Goal: Task Accomplishment & Management: Use online tool/utility

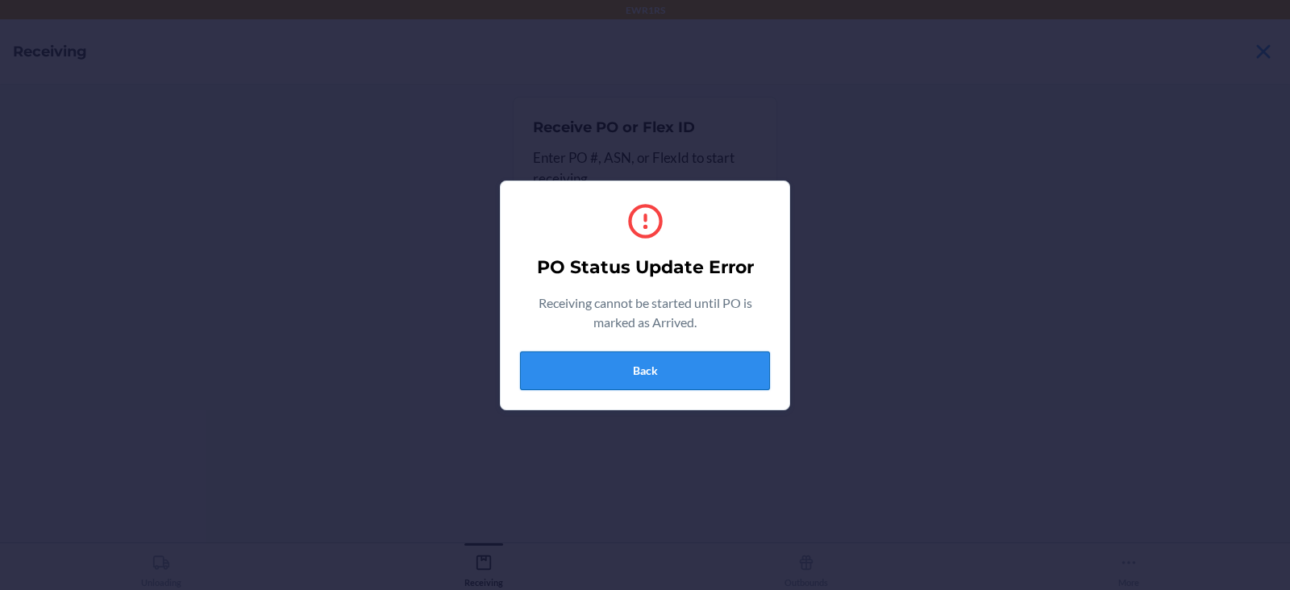
click at [666, 388] on button "Back" at bounding box center [645, 370] width 250 height 39
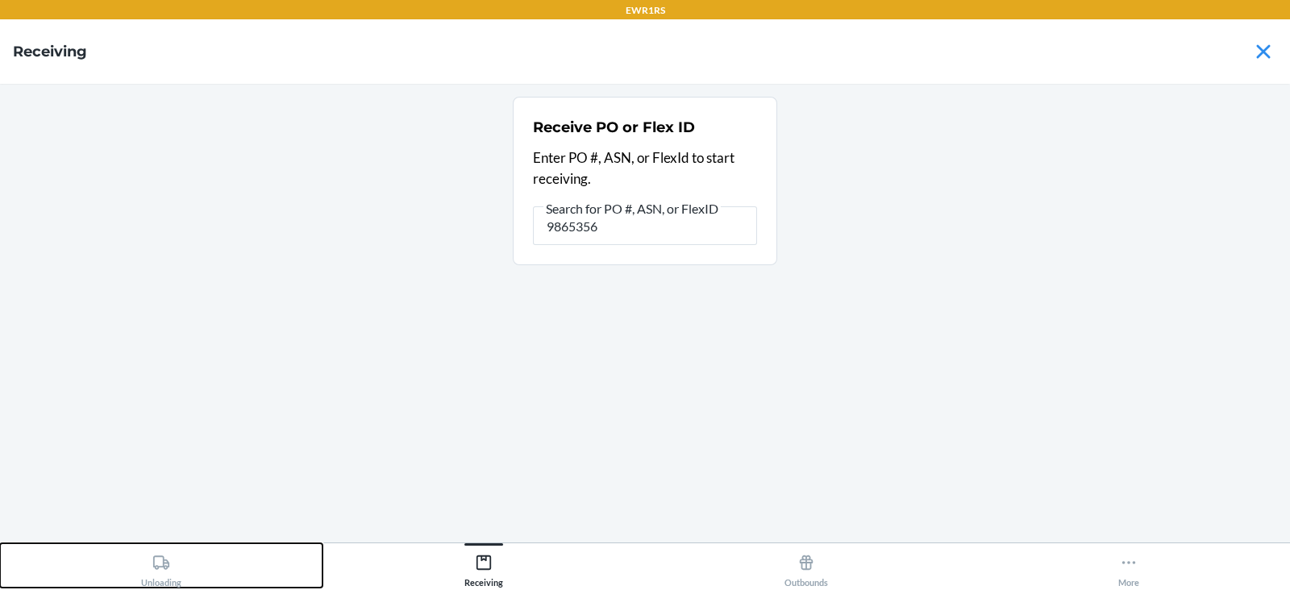
click at [161, 562] on icon at bounding box center [161, 563] width 18 height 18
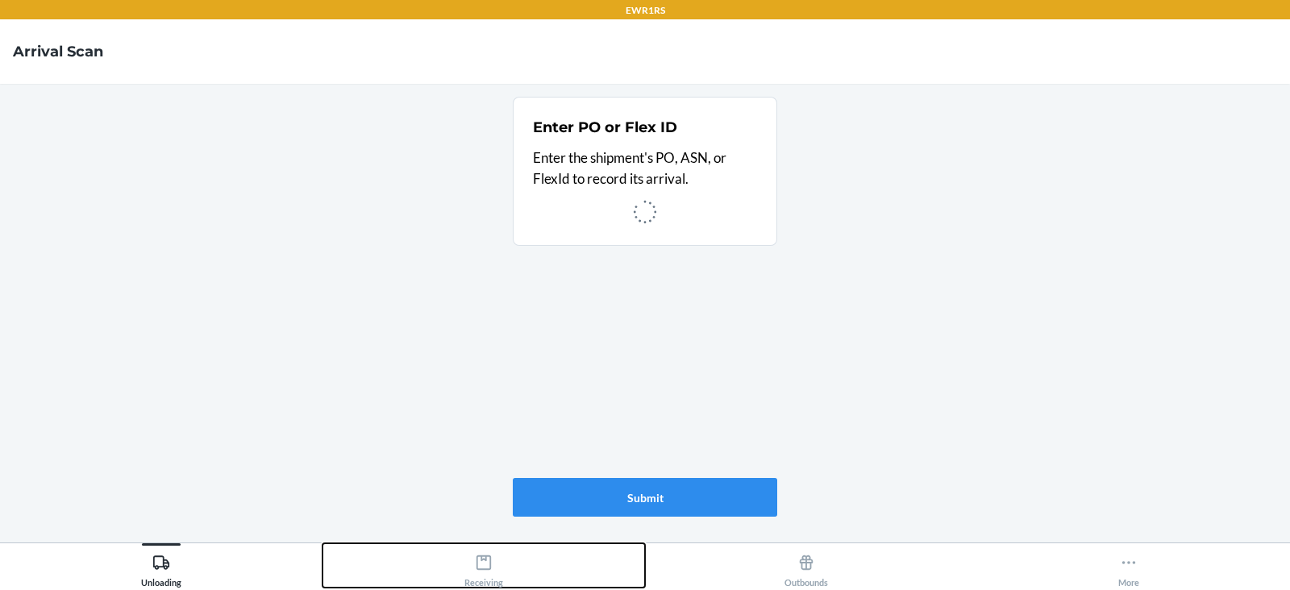
click at [490, 568] on icon at bounding box center [483, 562] width 15 height 15
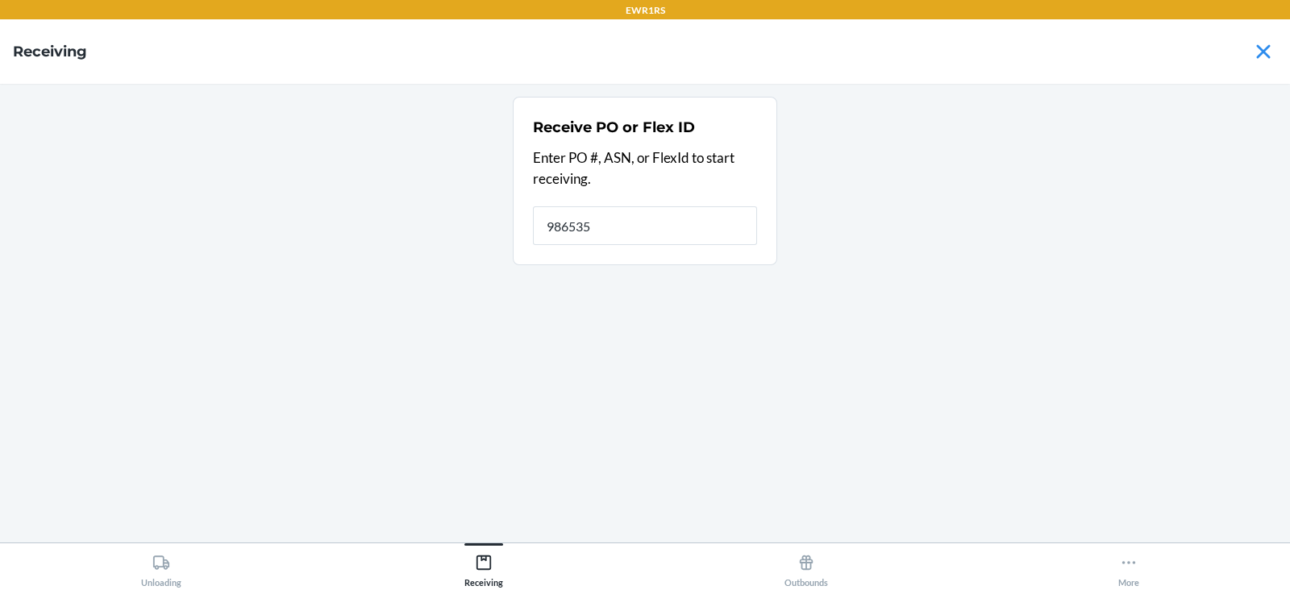
type input "9865356"
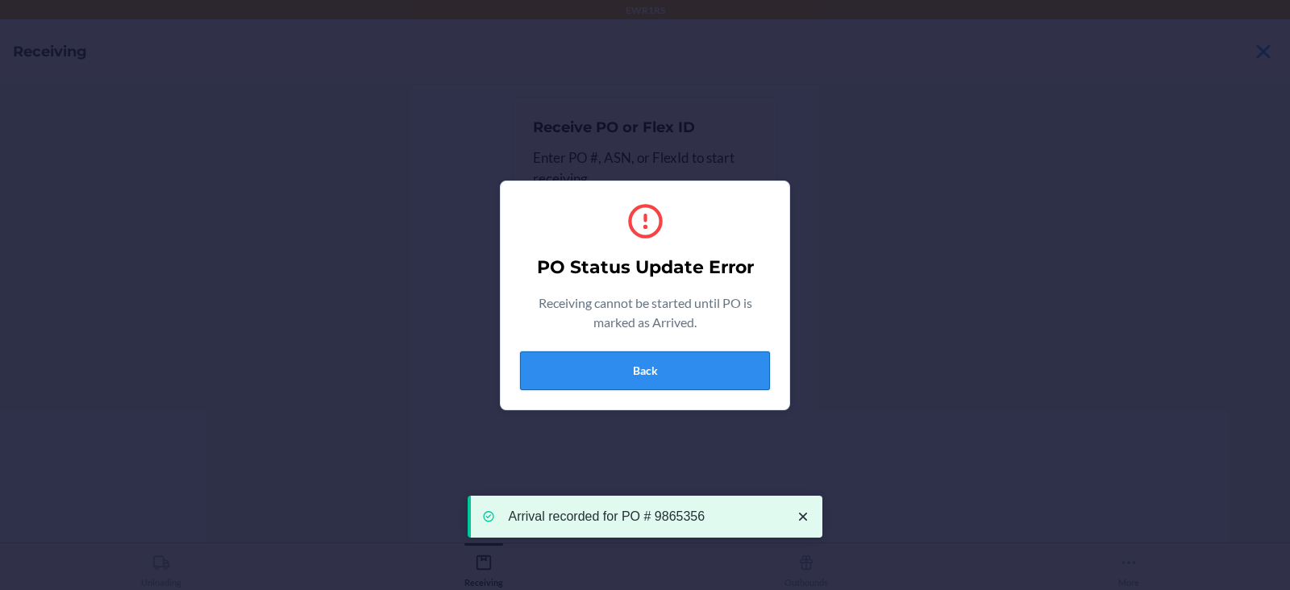
click at [685, 377] on button "Back" at bounding box center [645, 370] width 250 height 39
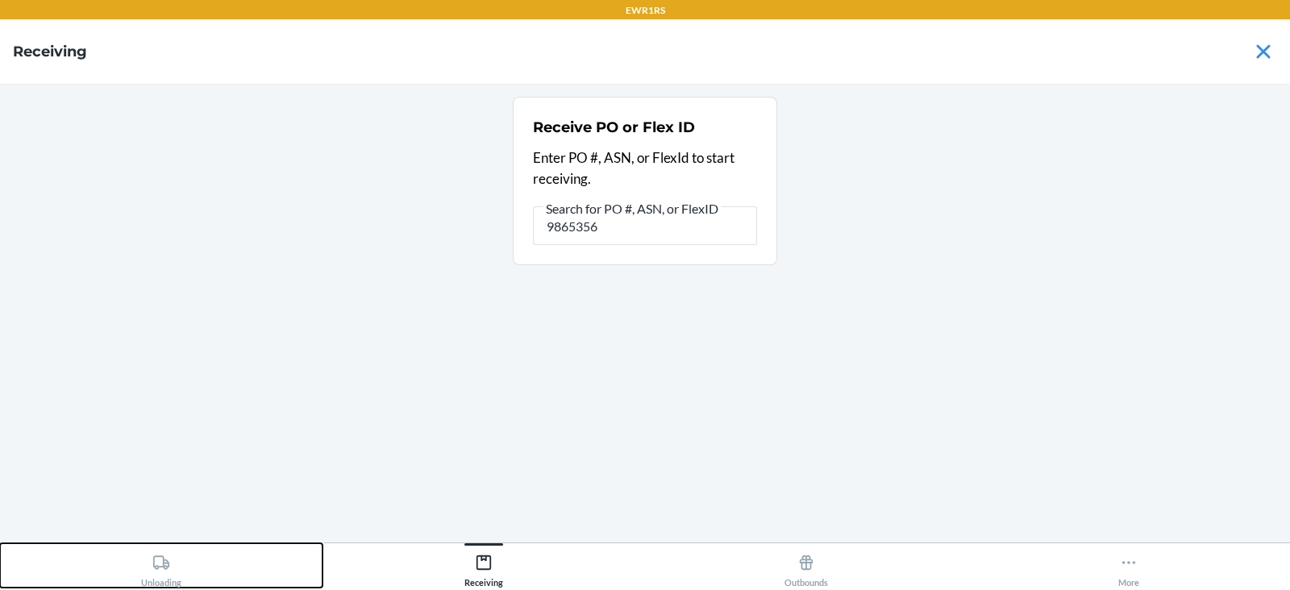
click at [169, 568] on icon at bounding box center [161, 563] width 18 height 18
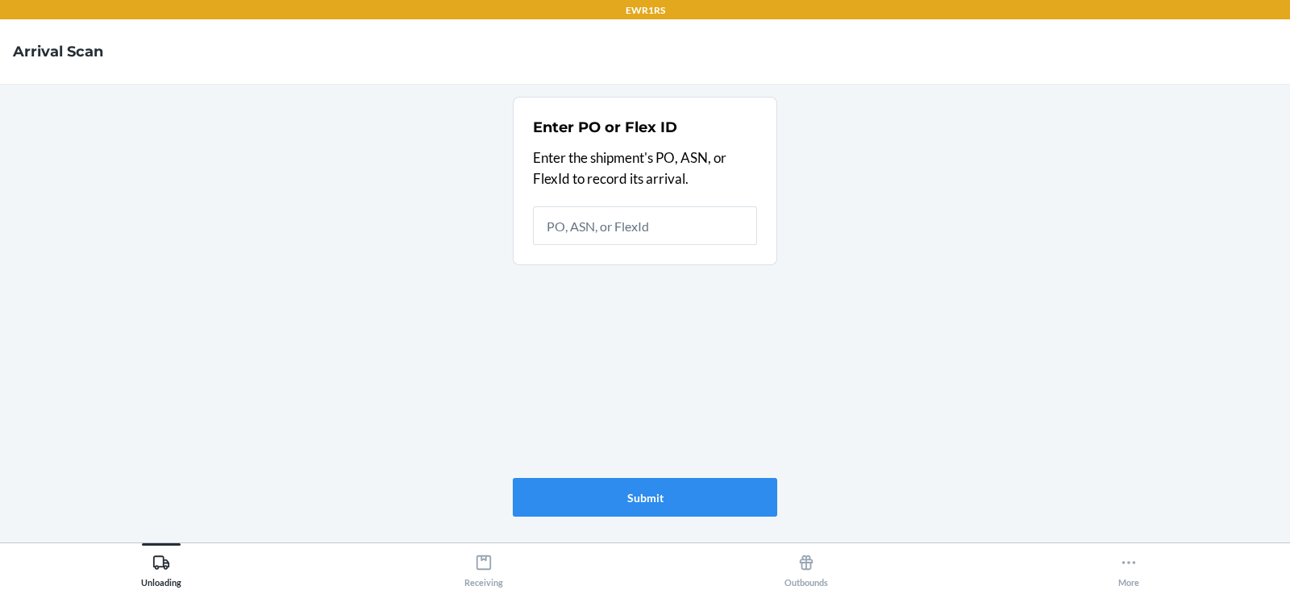
click at [493, 574] on div "Receiving" at bounding box center [483, 567] width 39 height 40
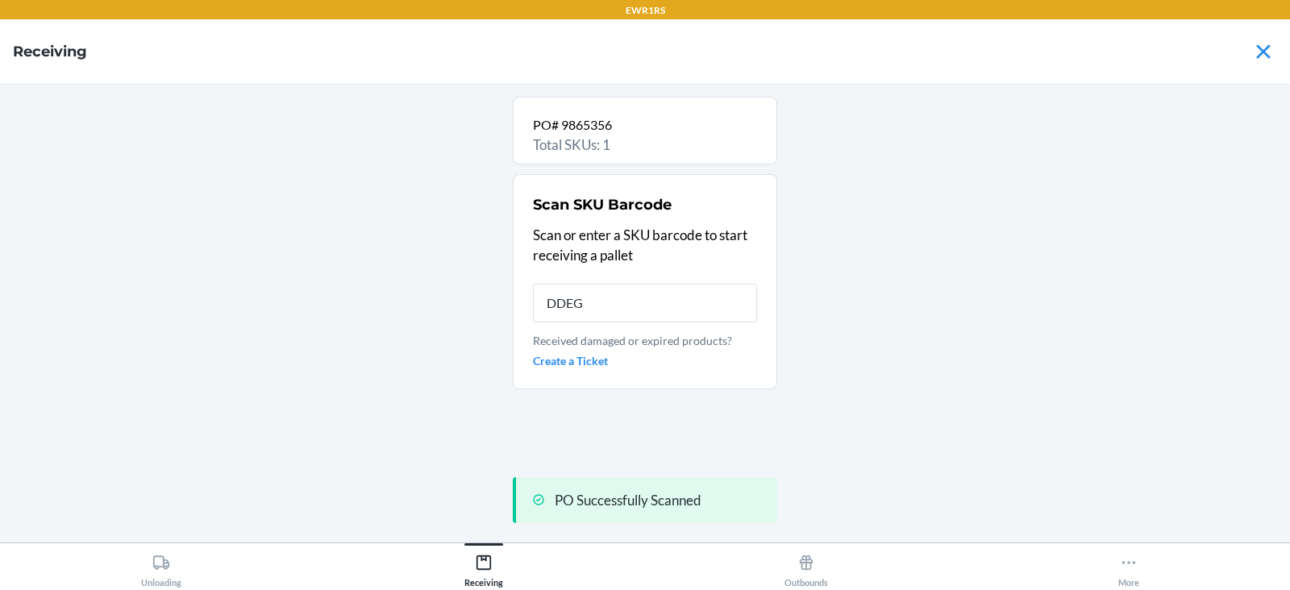
type input "DDEGL"
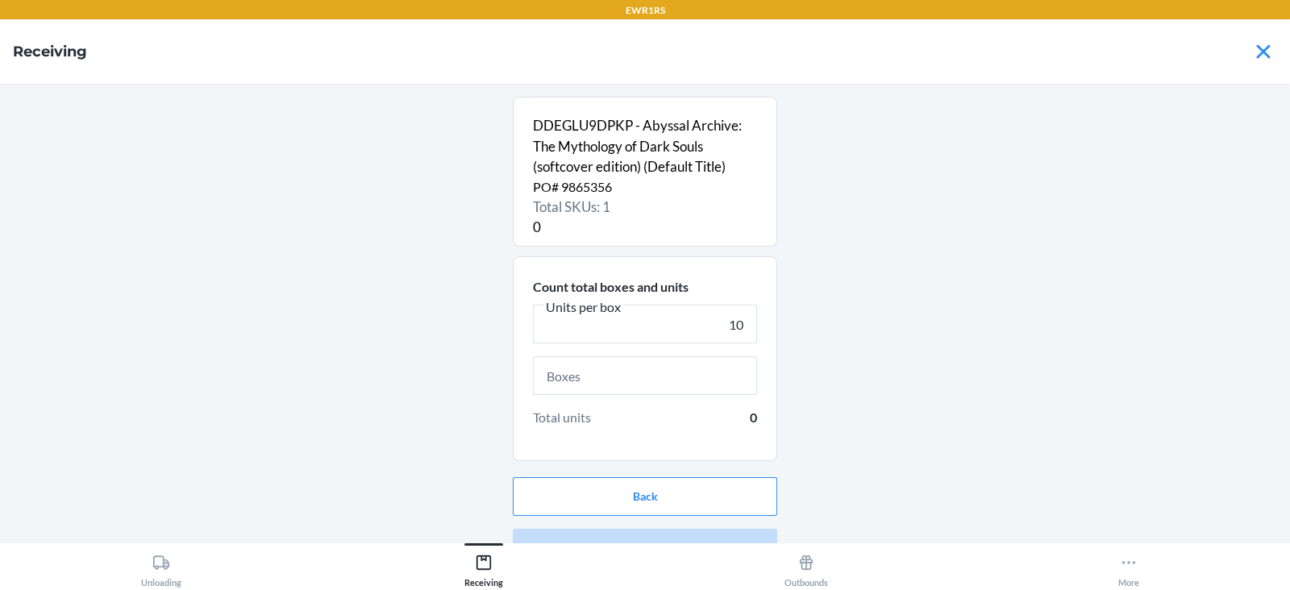
type input "10"
click at [653, 379] on input "text" at bounding box center [645, 375] width 224 height 39
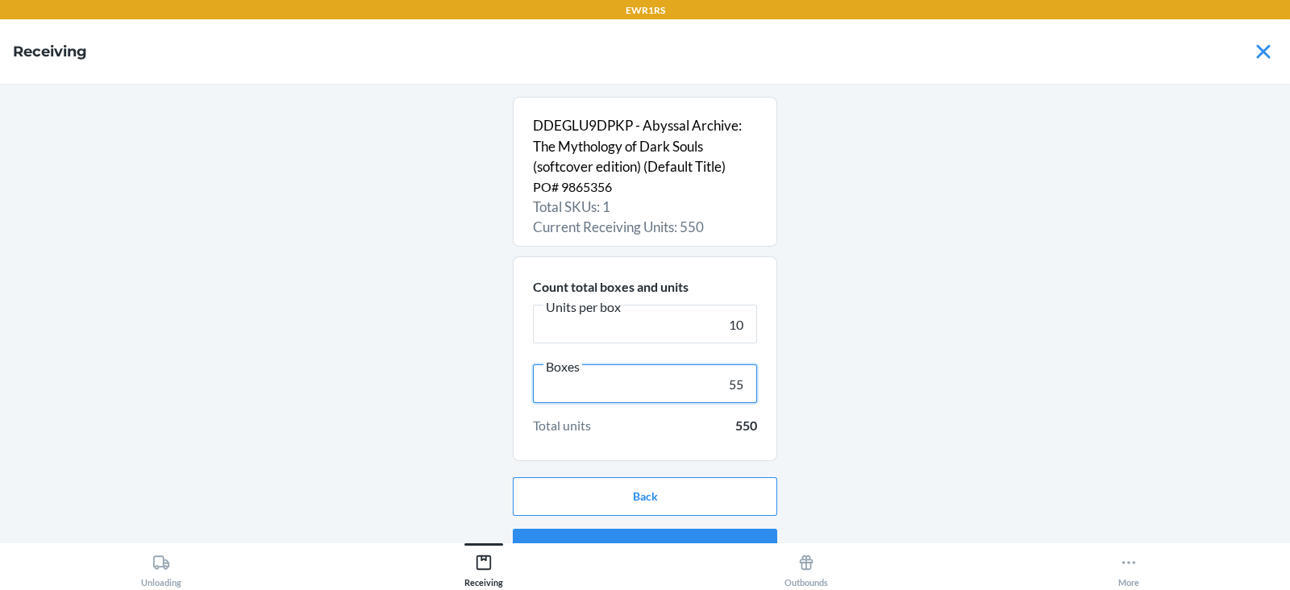
scroll to position [31, 0]
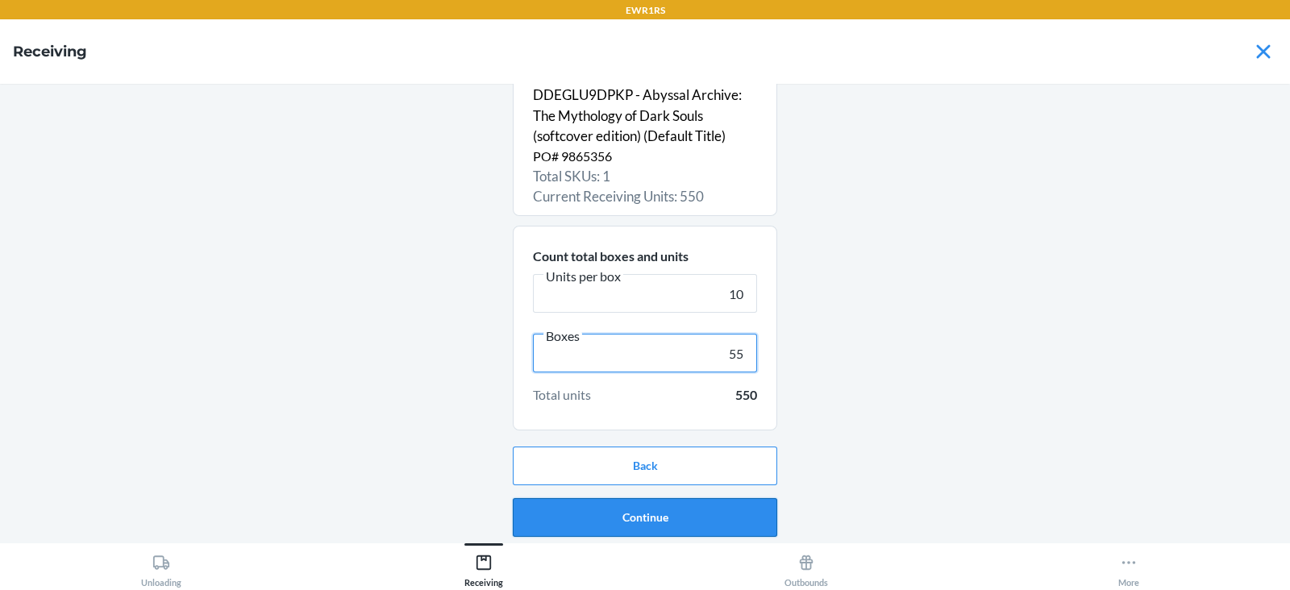
type input "55"
click at [702, 524] on button "Continue" at bounding box center [645, 517] width 264 height 39
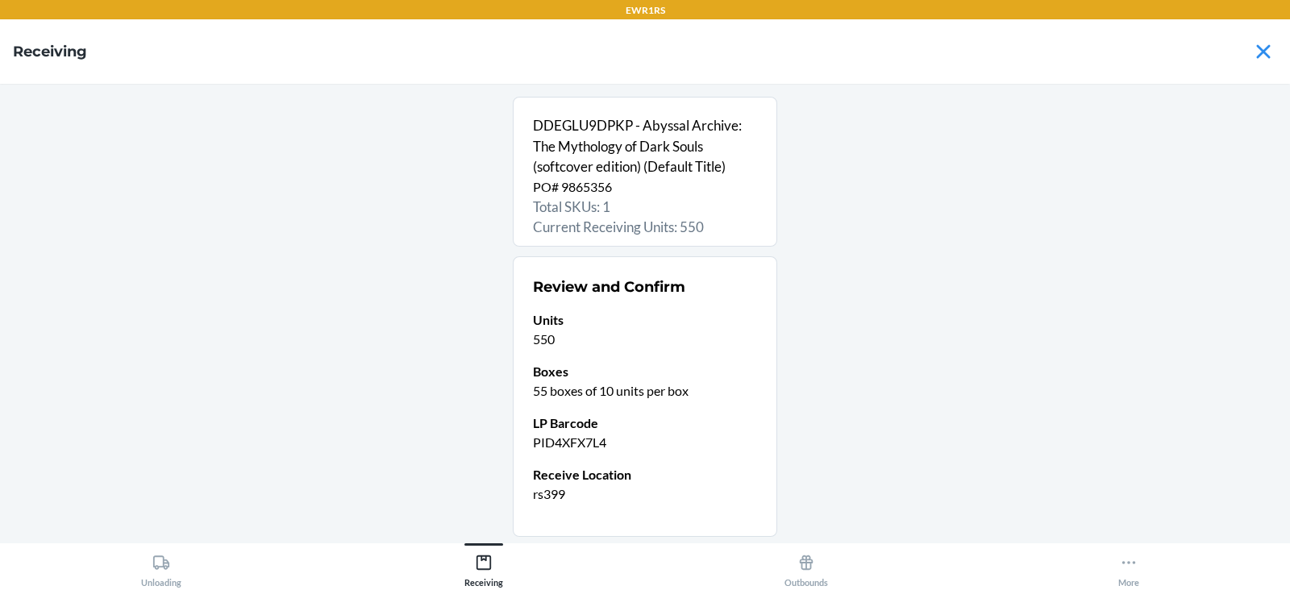
scroll to position [106, 0]
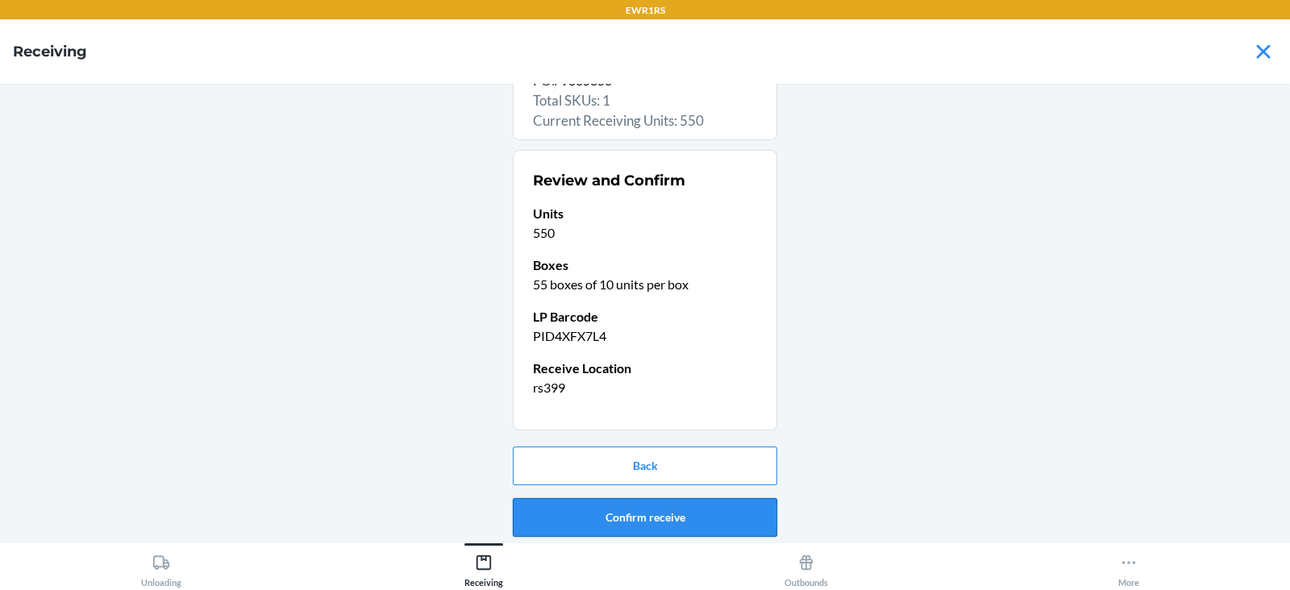
click at [721, 518] on button "Confirm receive" at bounding box center [645, 517] width 264 height 39
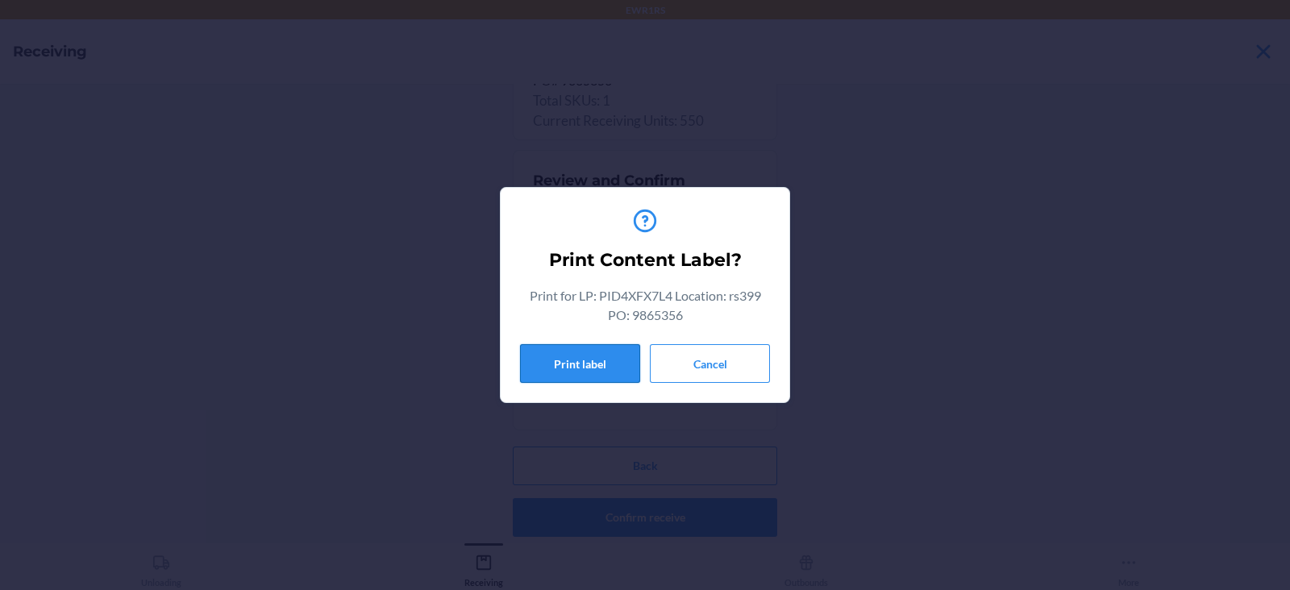
click at [585, 364] on button "Print label" at bounding box center [580, 363] width 120 height 39
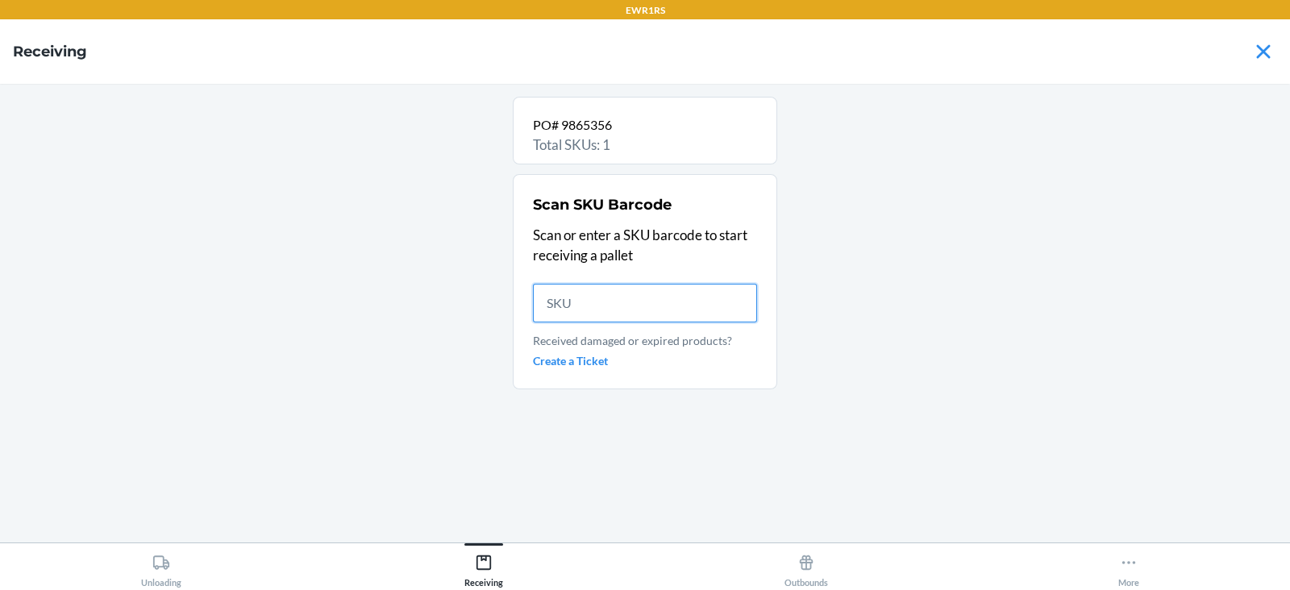
scroll to position [0, 0]
type input "DDEGLU9DP"
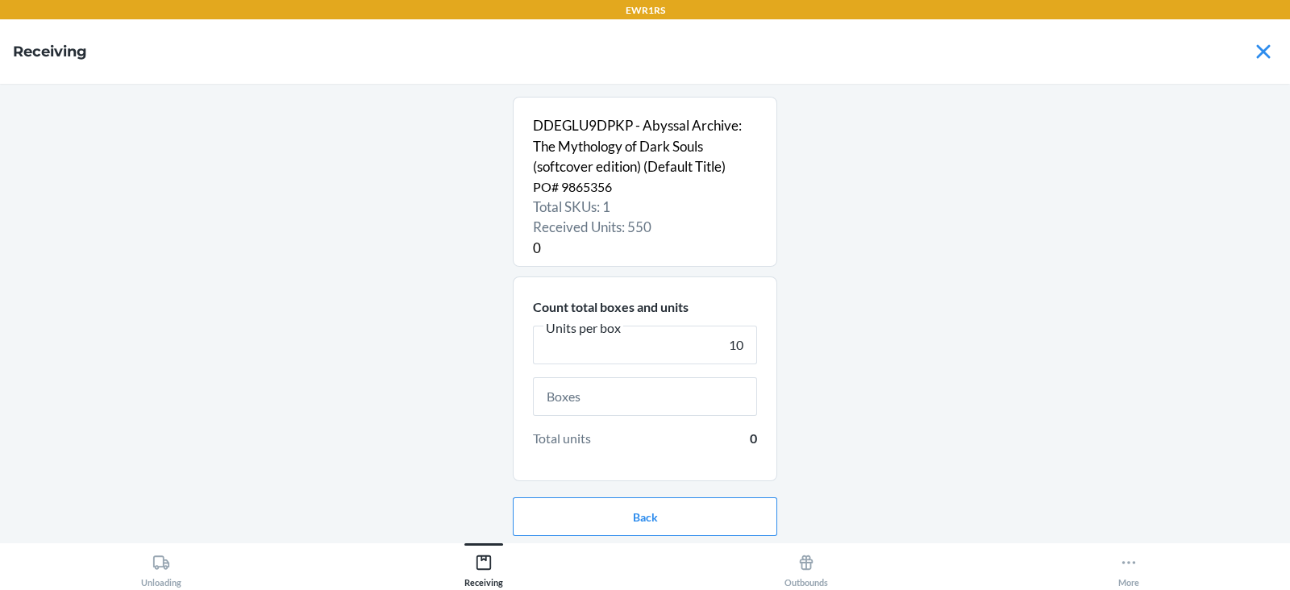
type input "10"
click at [652, 401] on input "text" at bounding box center [645, 396] width 224 height 39
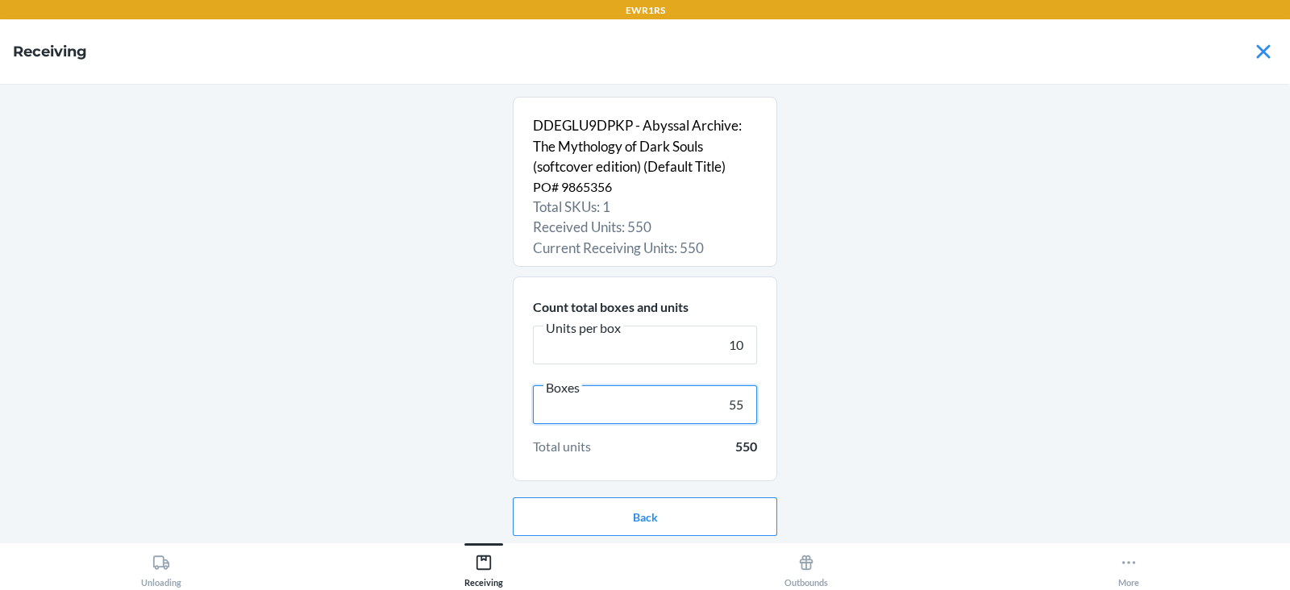
scroll to position [52, 0]
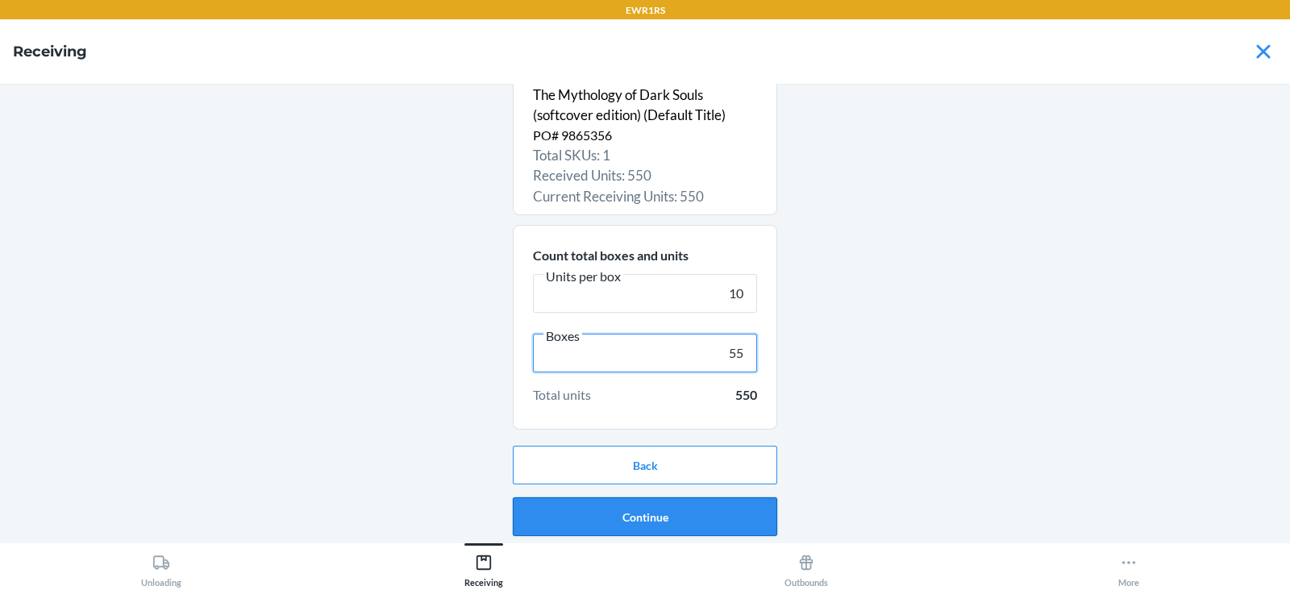
type input "55"
click at [721, 525] on button "Continue" at bounding box center [645, 516] width 264 height 39
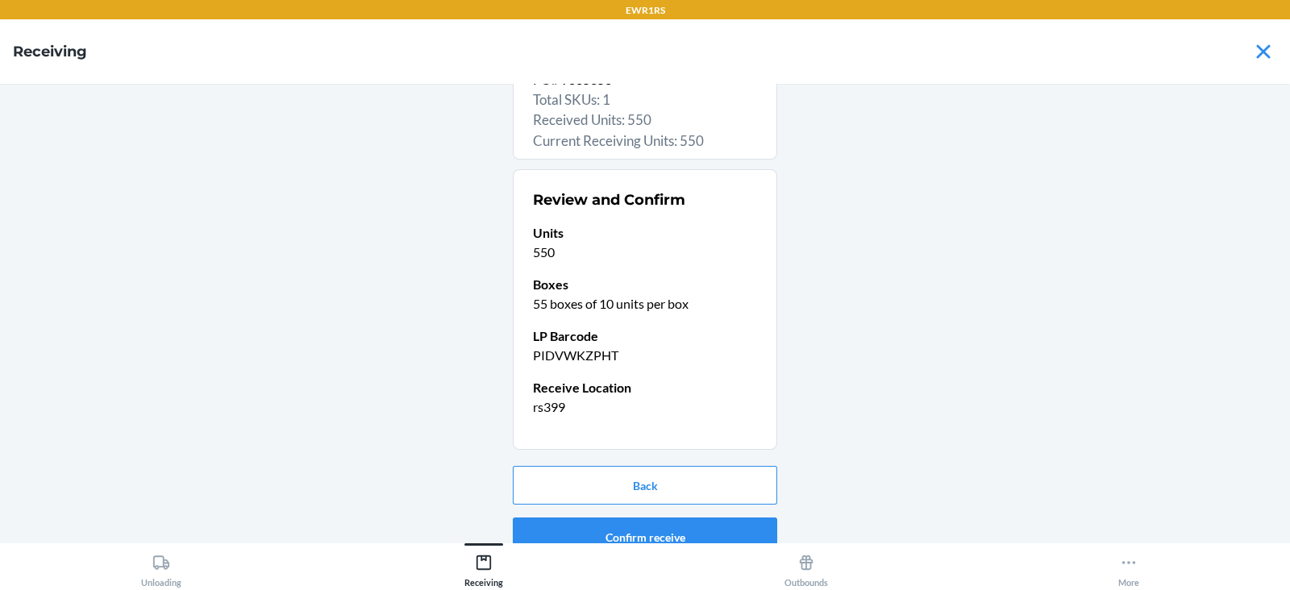
scroll to position [127, 0]
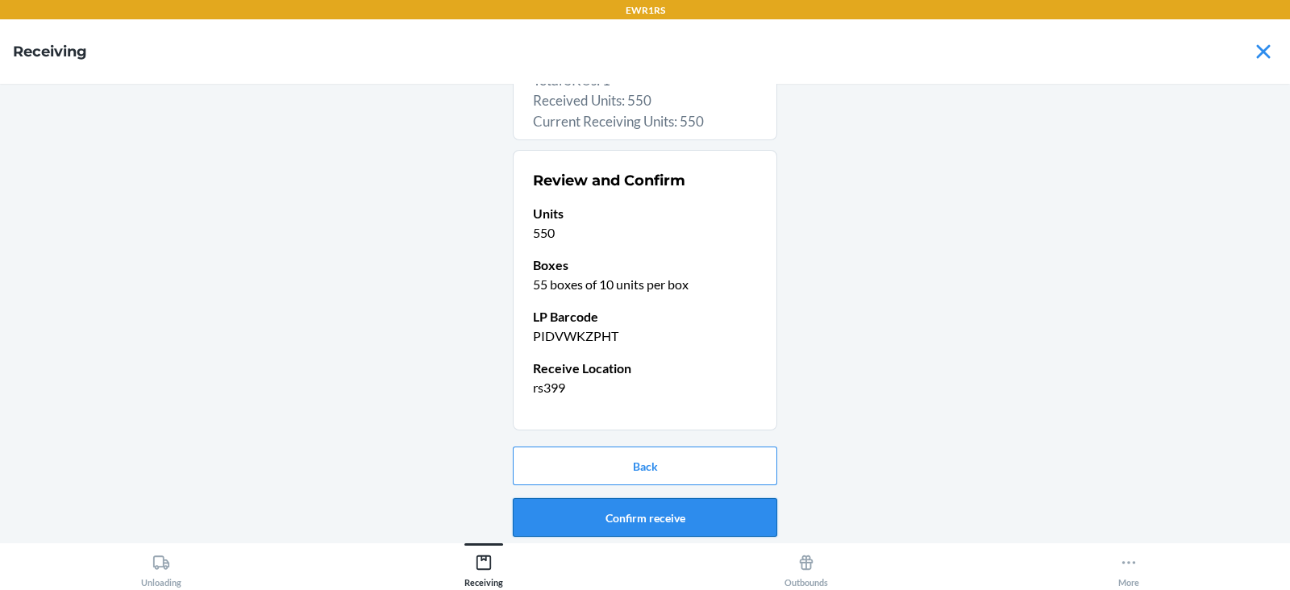
click at [593, 512] on button "Confirm receive" at bounding box center [645, 517] width 264 height 39
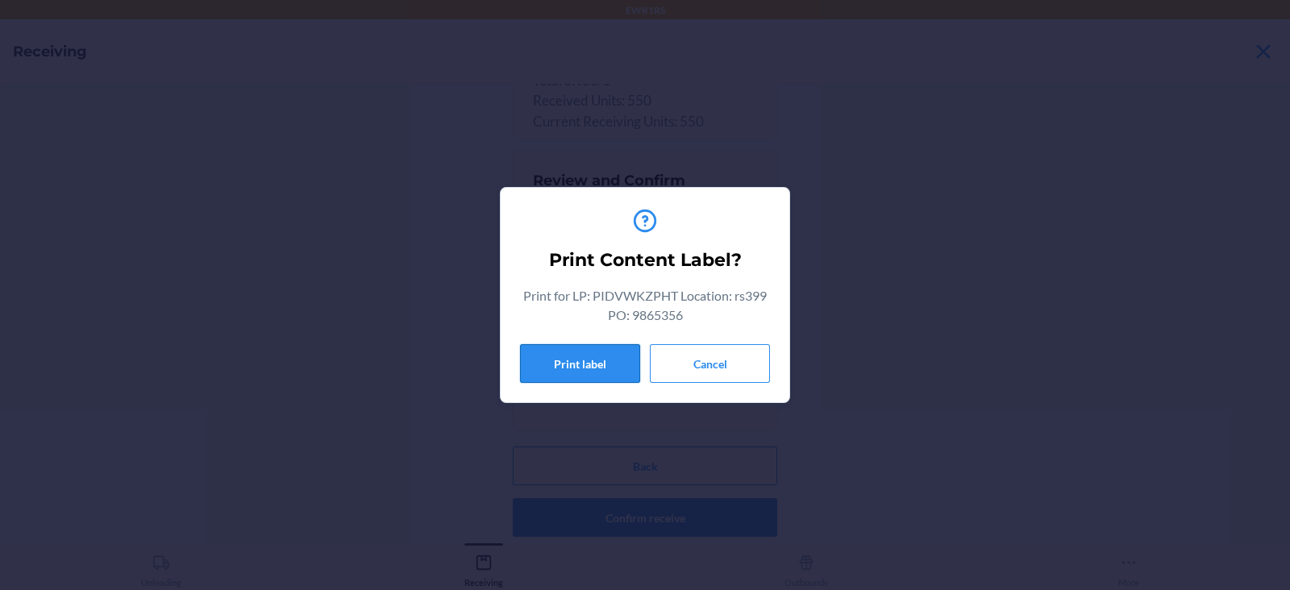
click at [584, 368] on button "Print label" at bounding box center [580, 363] width 120 height 39
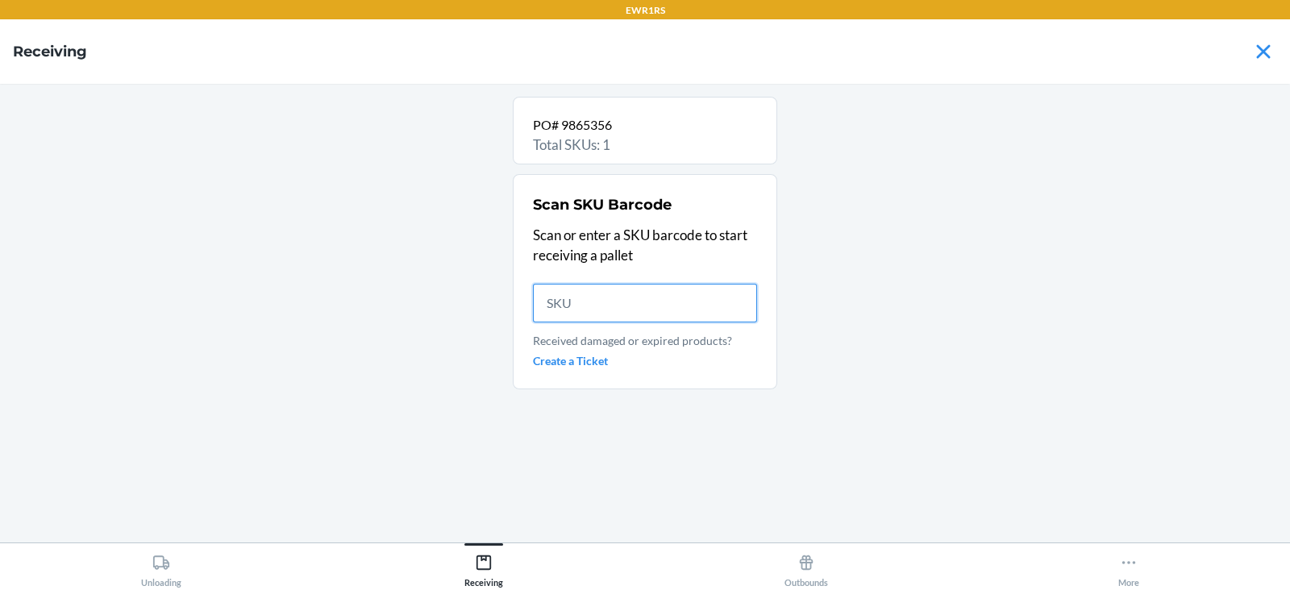
scroll to position [0, 0]
type input "DDEG"
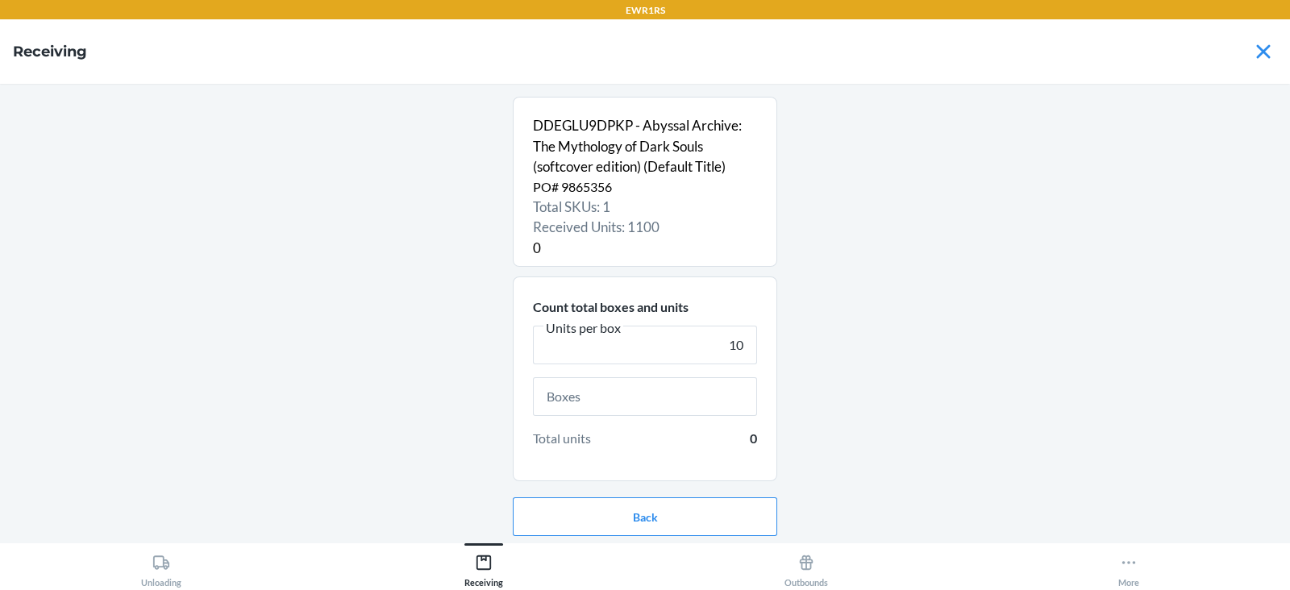
type input "10"
click at [669, 400] on input "text" at bounding box center [645, 396] width 224 height 39
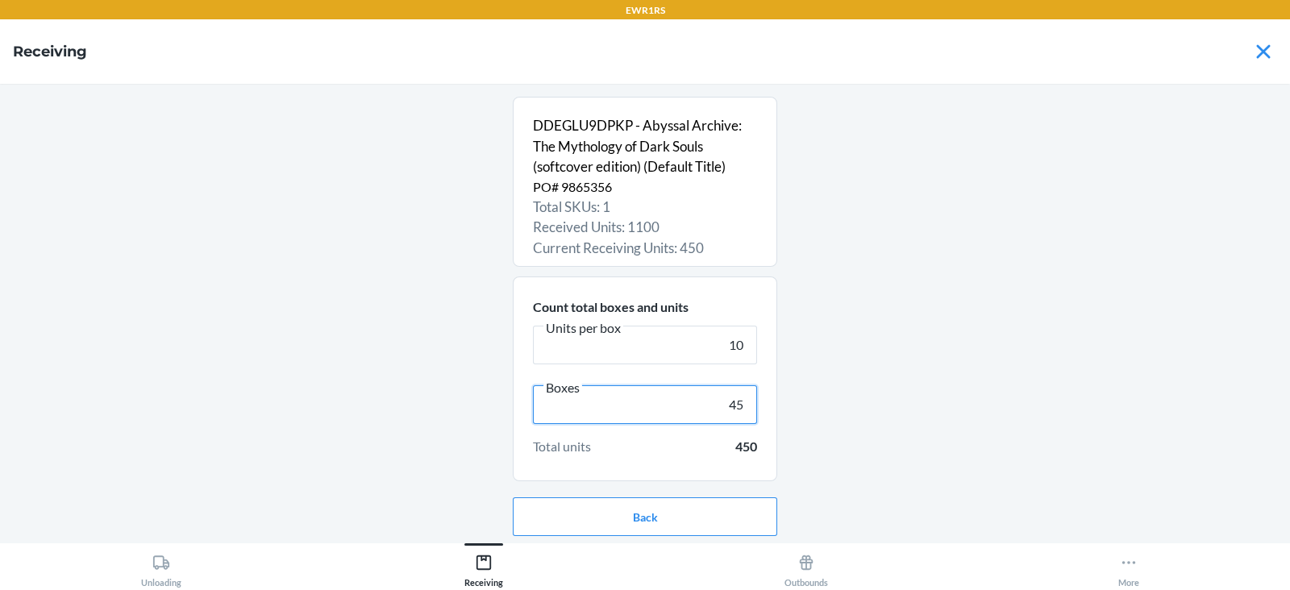
scroll to position [52, 0]
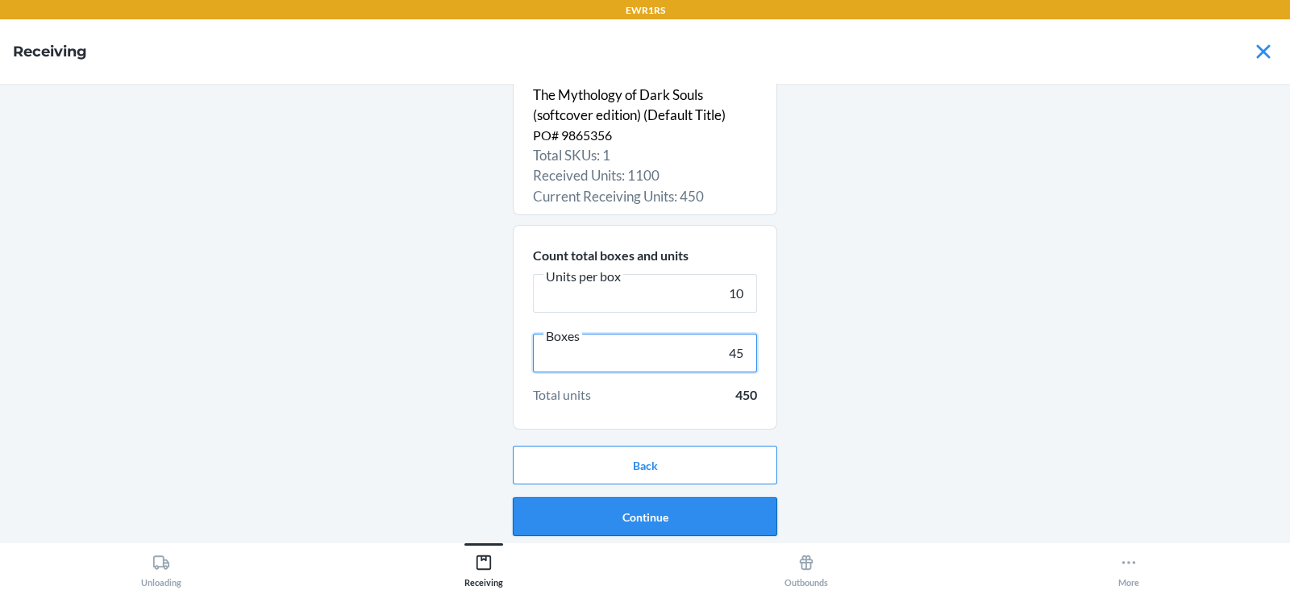
type input "45"
click at [693, 532] on button "Continue" at bounding box center [645, 516] width 264 height 39
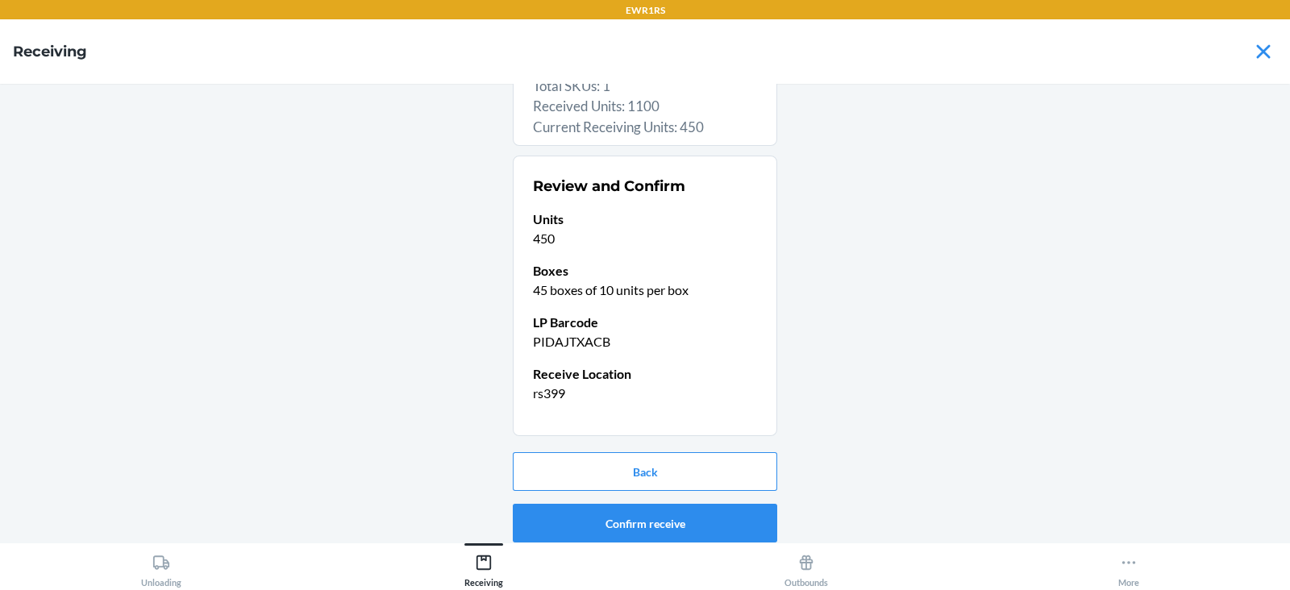
scroll to position [127, 0]
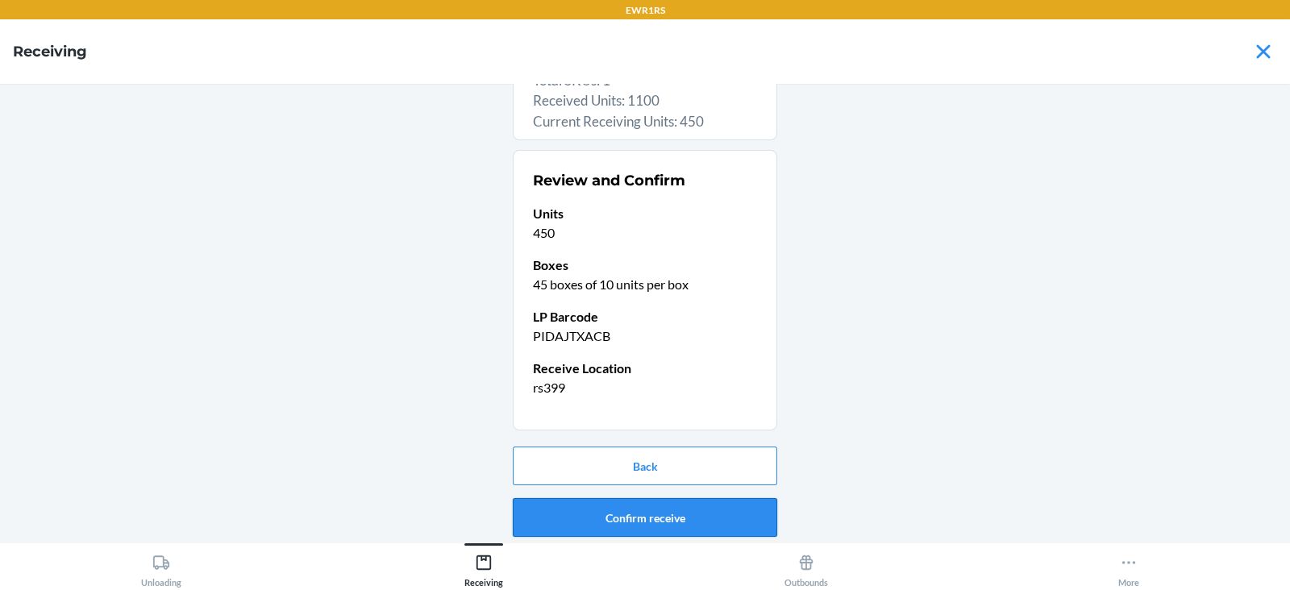
click at [739, 523] on button "Confirm receive" at bounding box center [645, 517] width 264 height 39
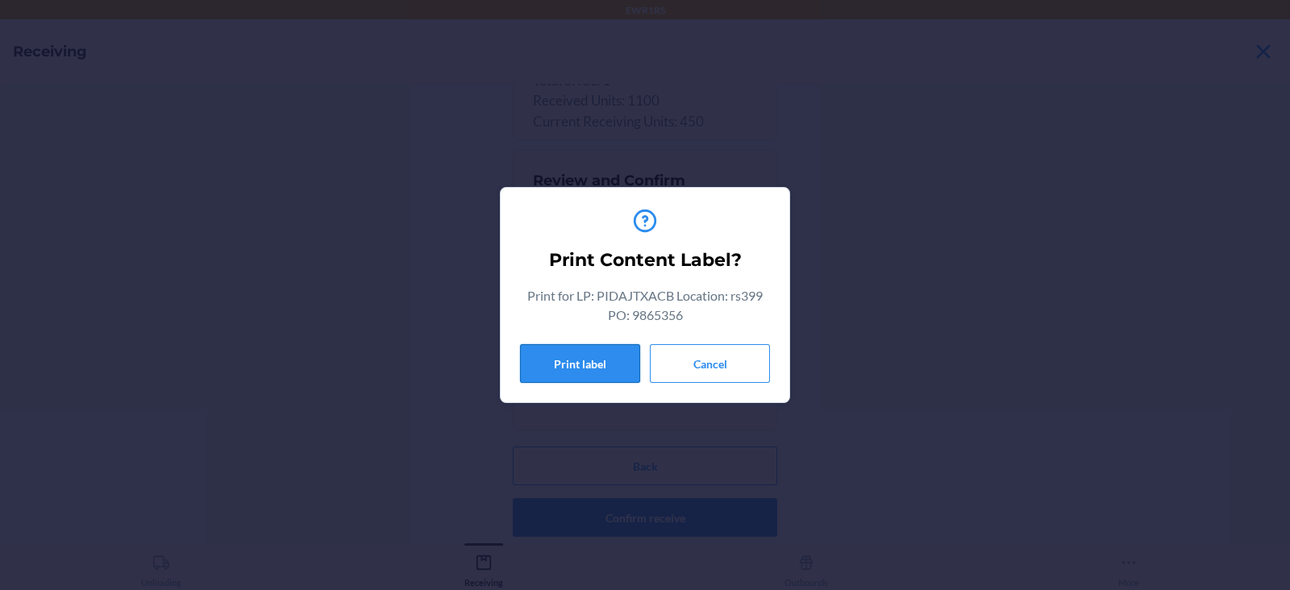
click at [592, 363] on button "Print label" at bounding box center [580, 363] width 120 height 39
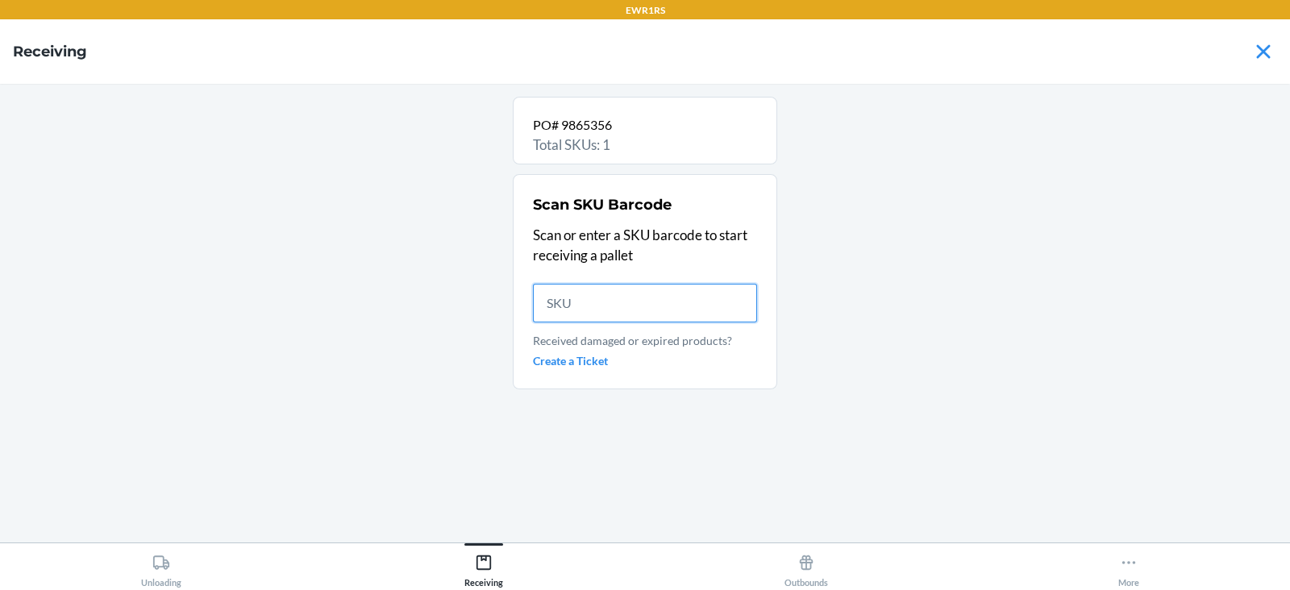
scroll to position [0, 0]
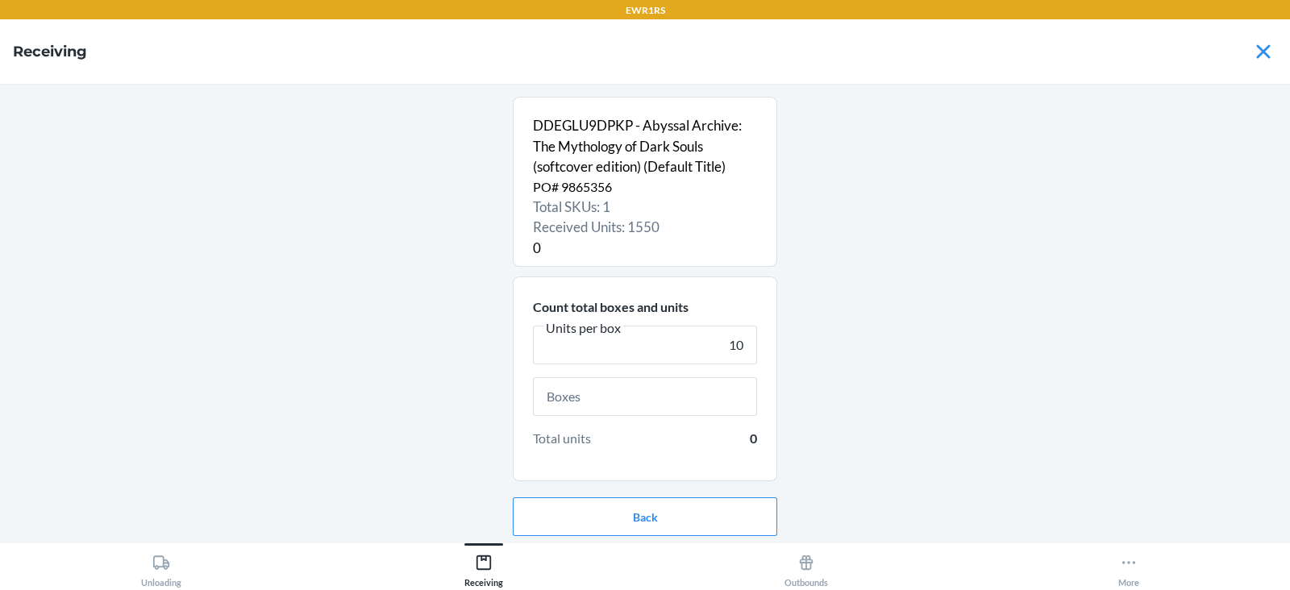
type input "10"
click at [696, 401] on input "text" at bounding box center [645, 396] width 224 height 39
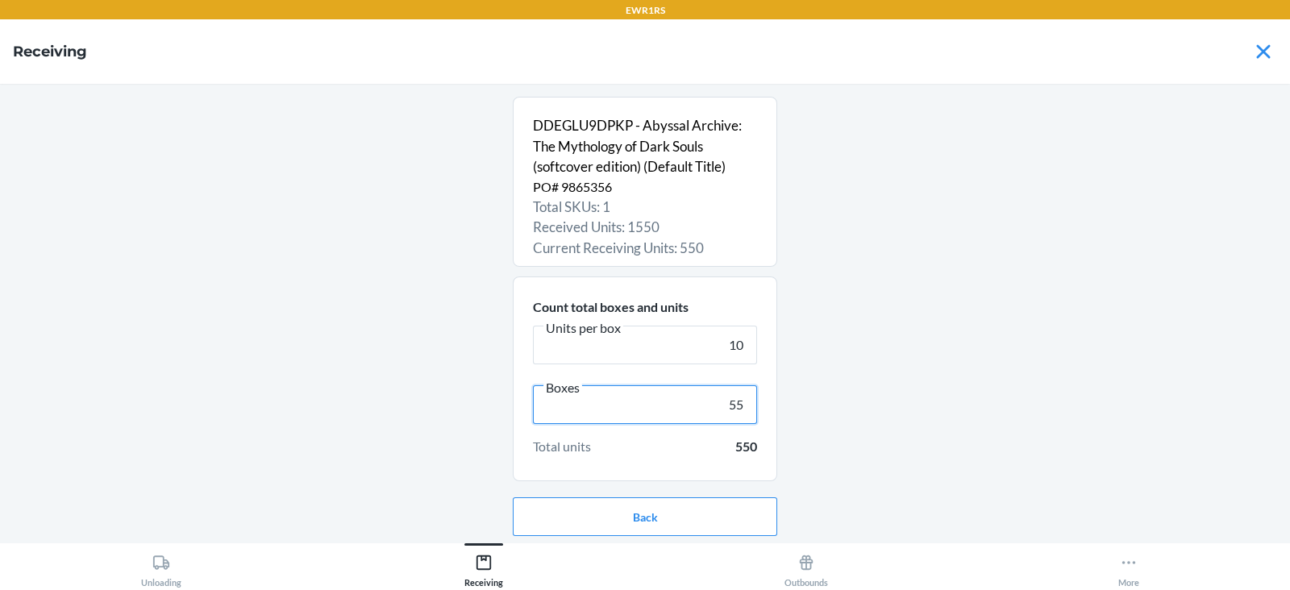
scroll to position [52, 0]
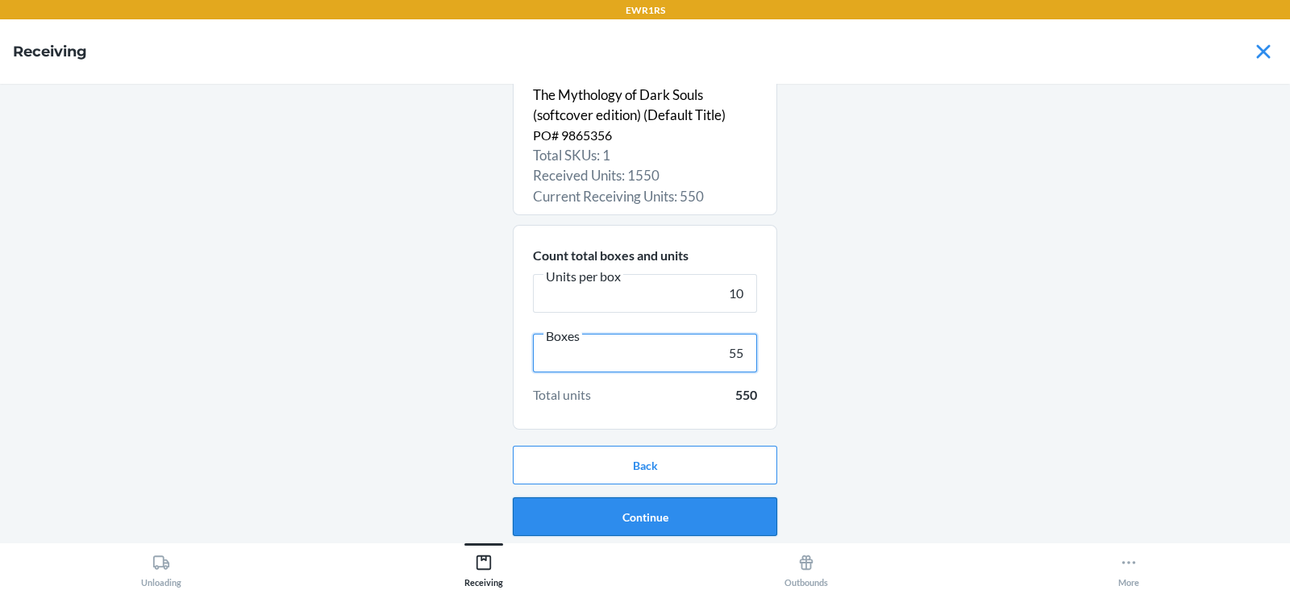
type input "55"
click at [738, 526] on button "Continue" at bounding box center [645, 516] width 264 height 39
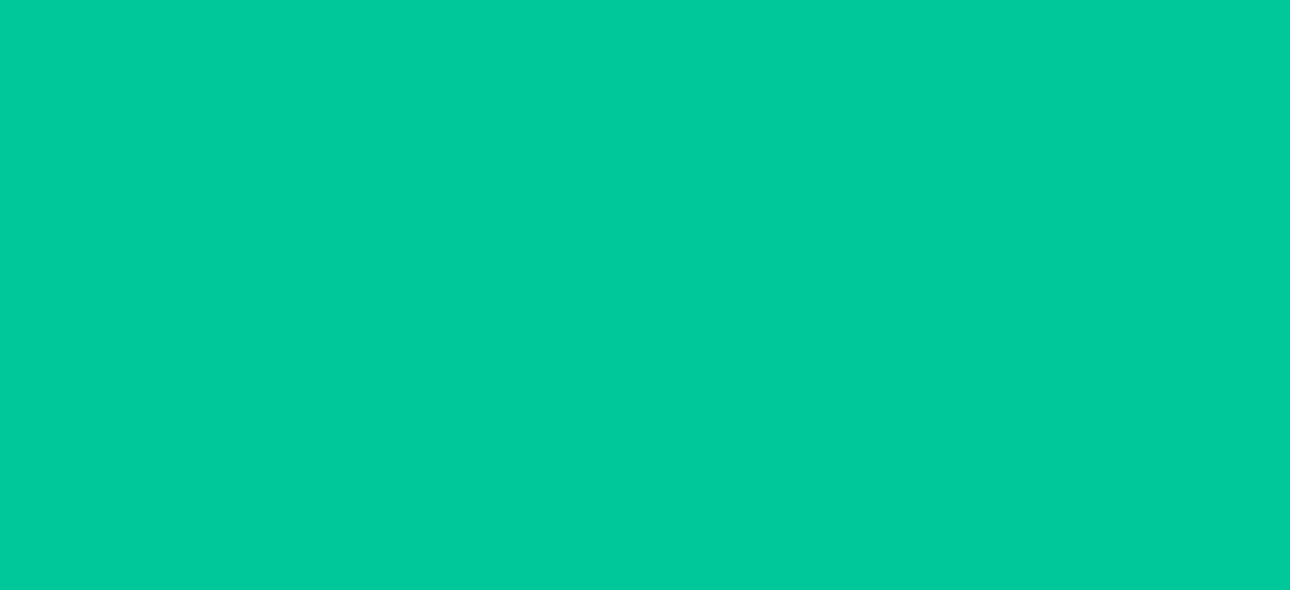
scroll to position [0, 0]
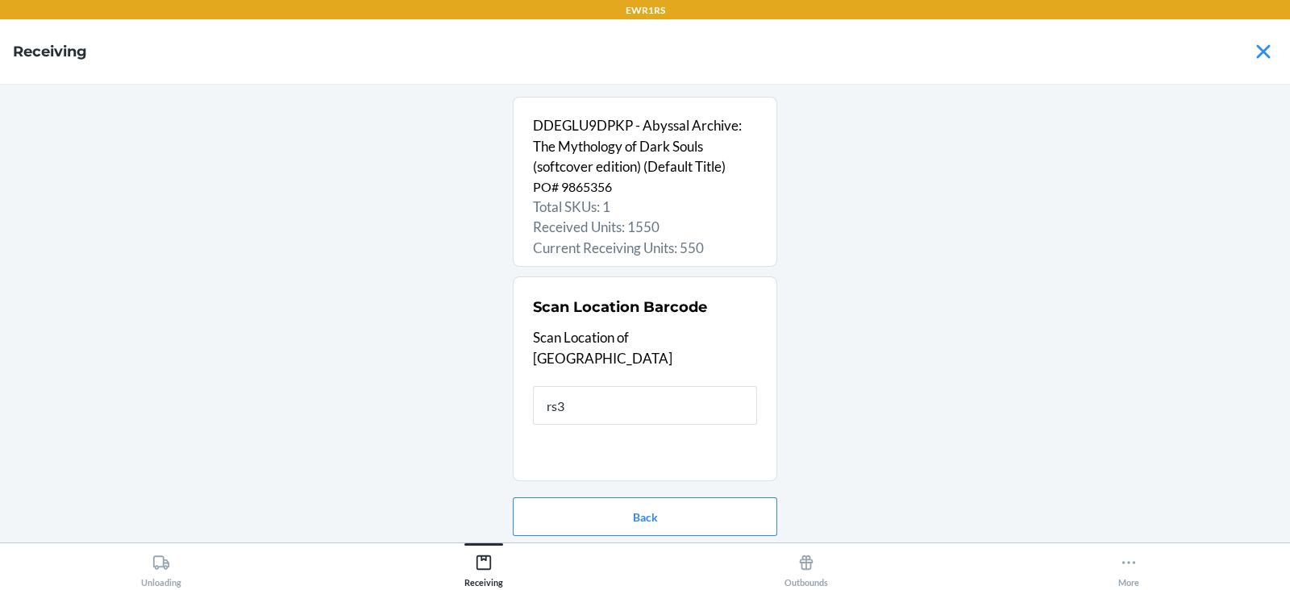
type input "rs39"
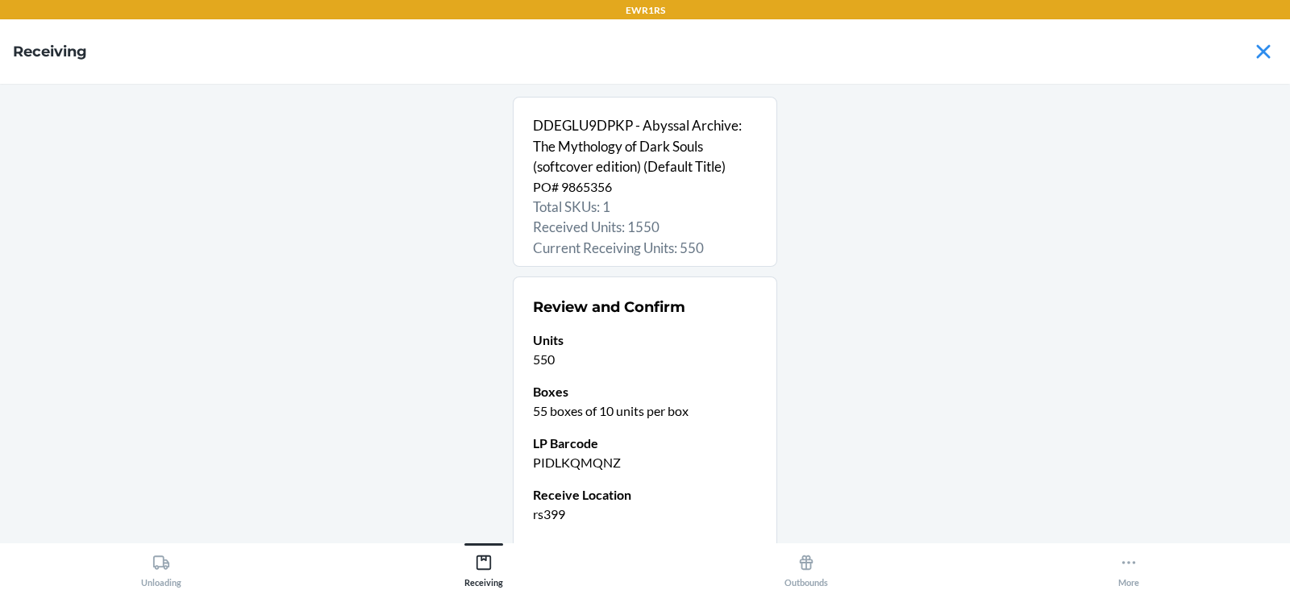
scroll to position [127, 0]
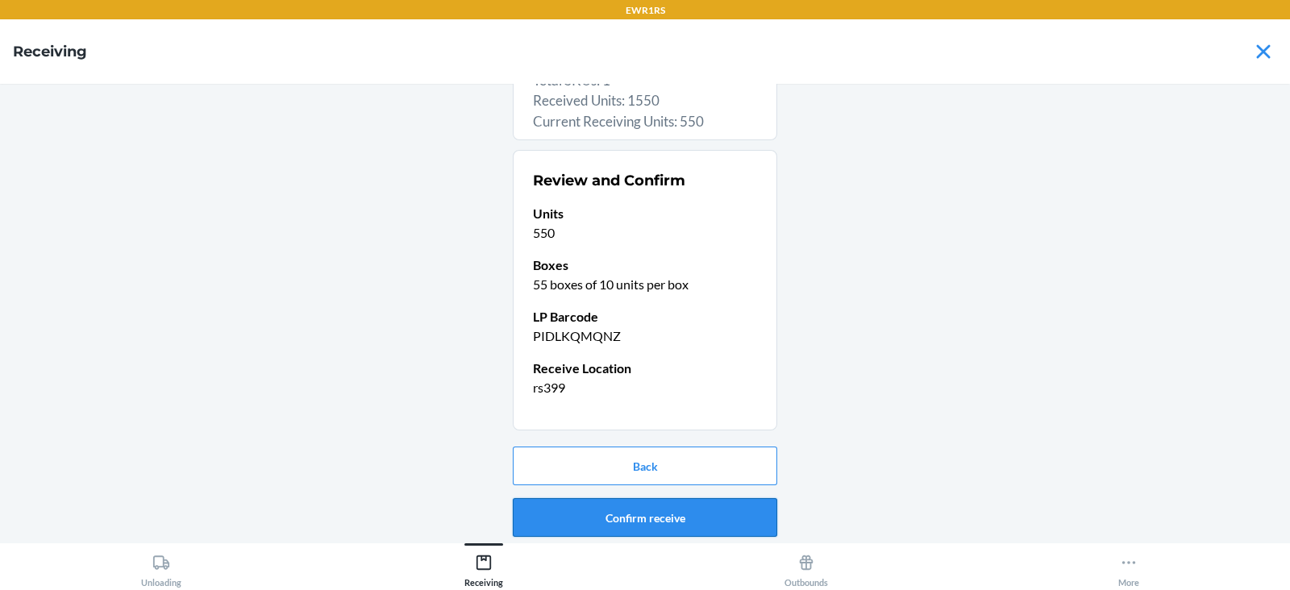
click at [732, 528] on button "Confirm receive" at bounding box center [645, 517] width 264 height 39
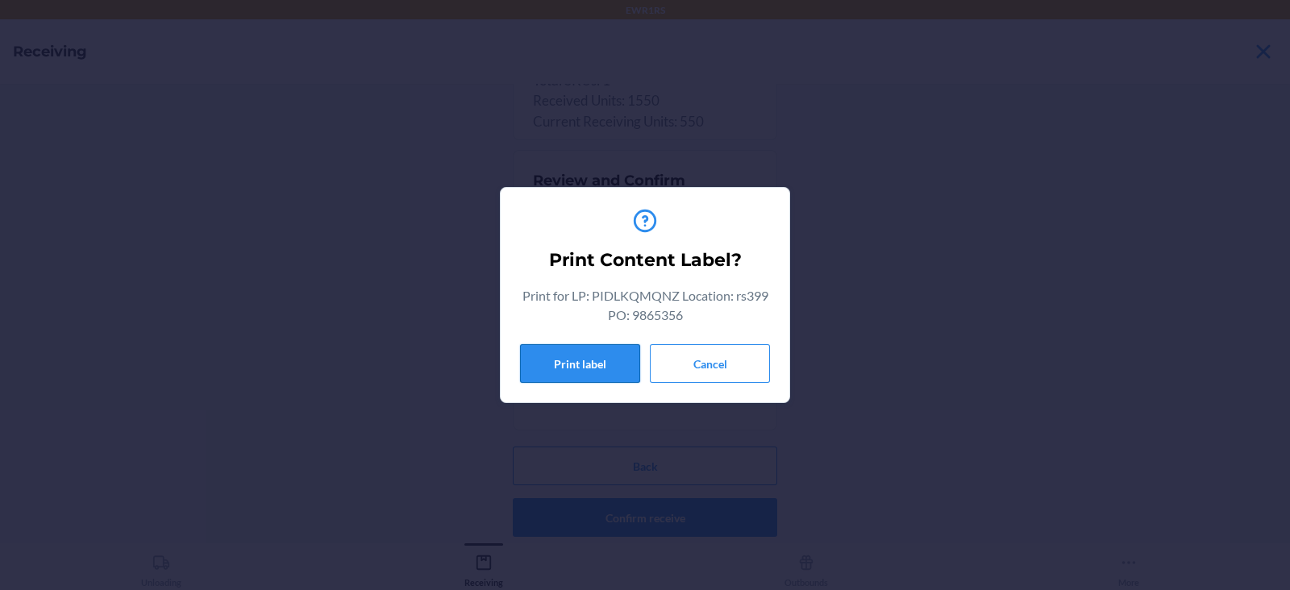
click at [597, 378] on button "Print label" at bounding box center [580, 363] width 120 height 39
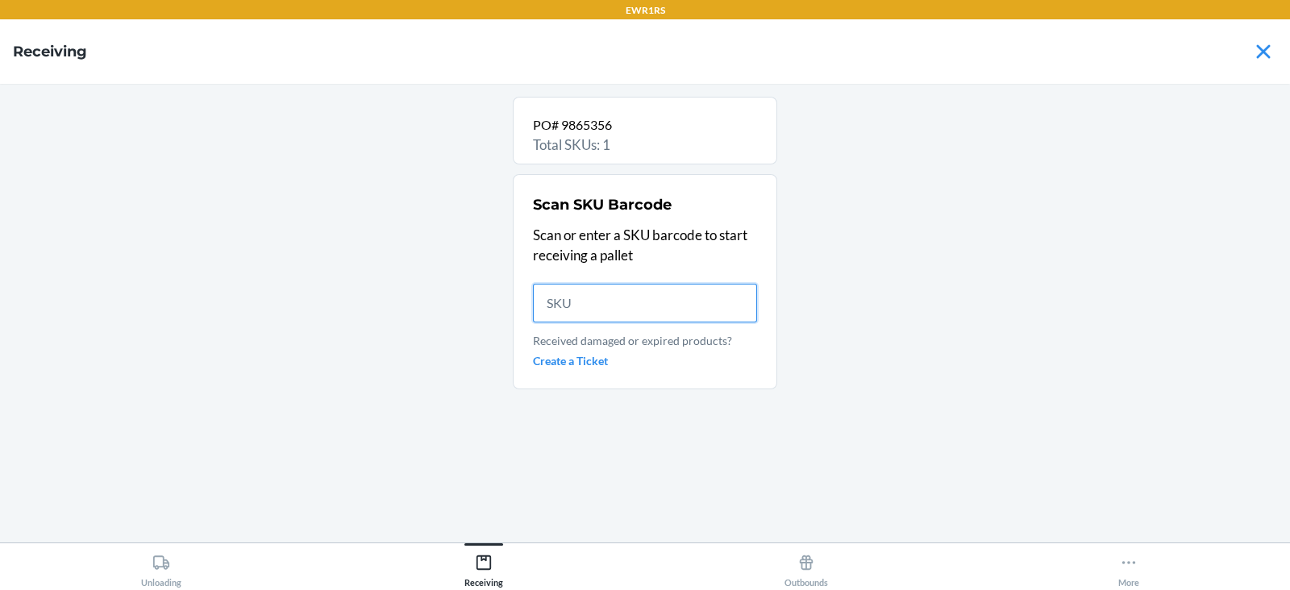
scroll to position [0, 0]
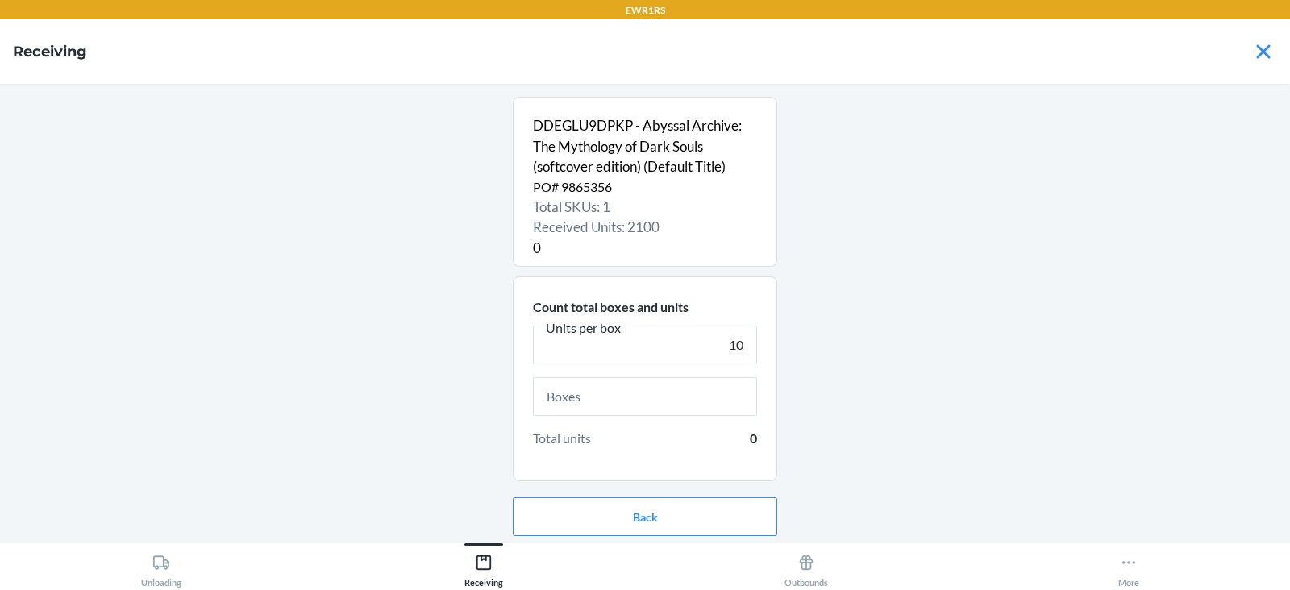
type input "10"
click at [678, 397] on input "text" at bounding box center [645, 396] width 224 height 39
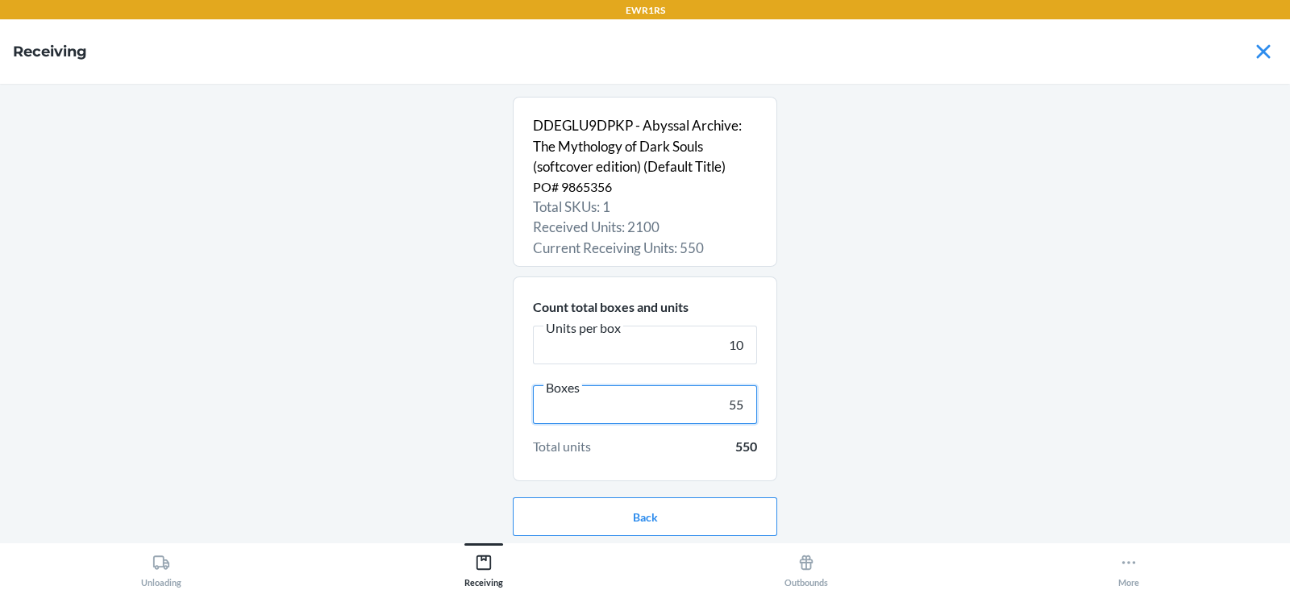
scroll to position [52, 0]
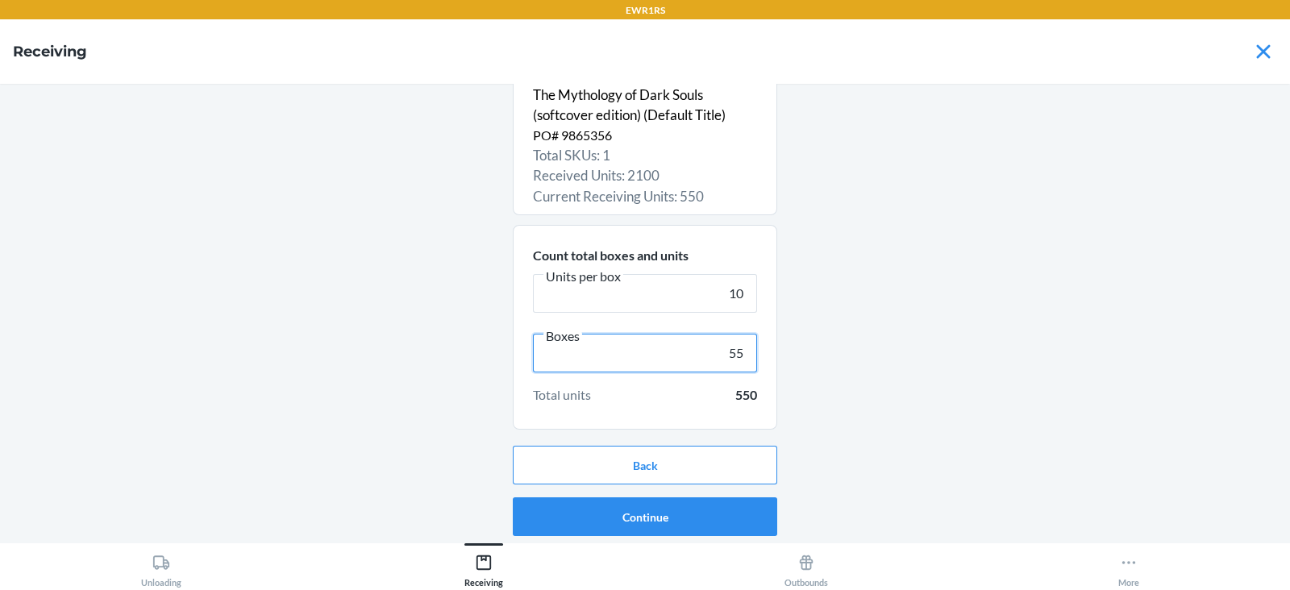
type input "55"
click at [704, 518] on button "Continue" at bounding box center [645, 516] width 264 height 39
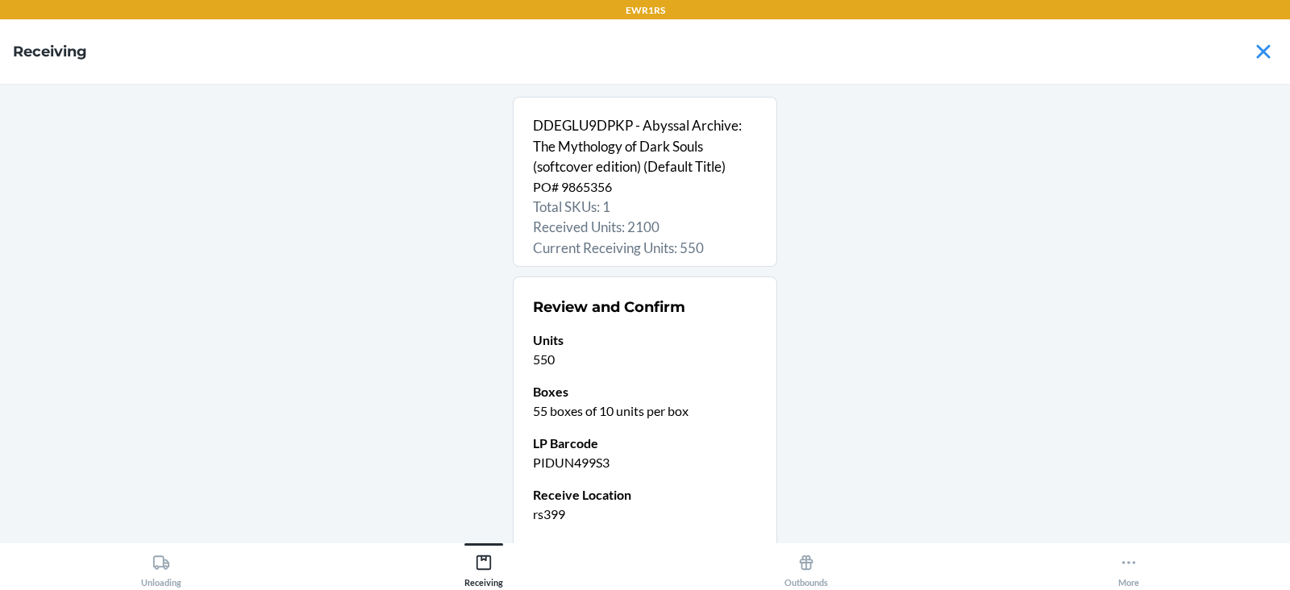
scroll to position [127, 0]
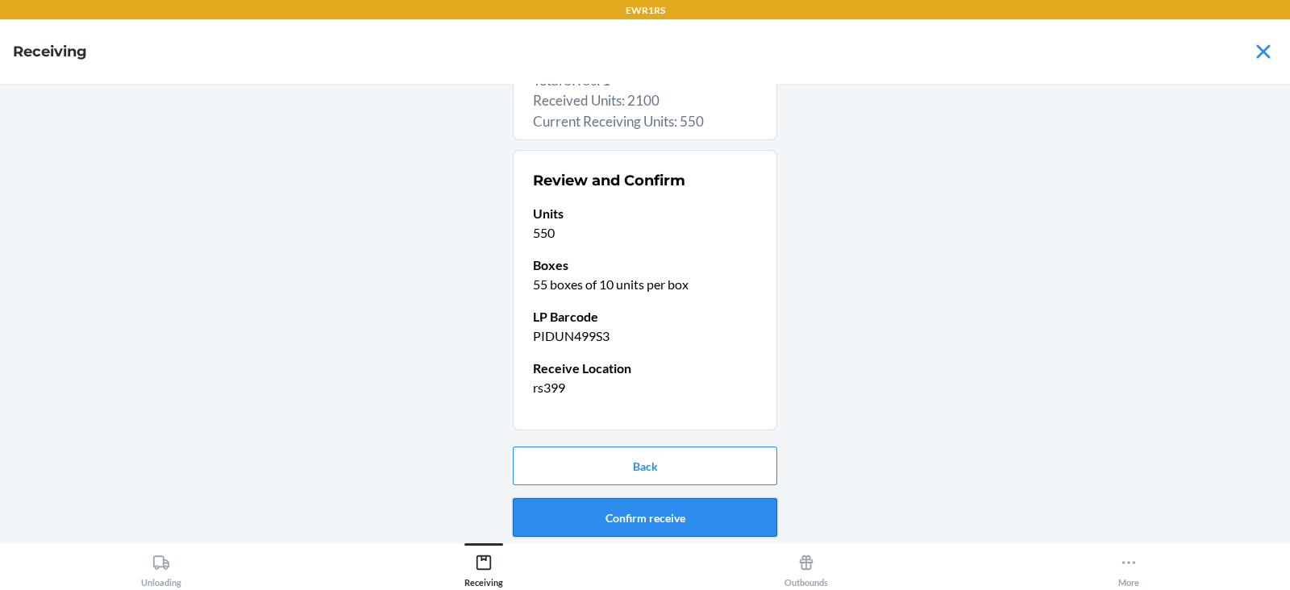
click at [697, 520] on button "Confirm receive" at bounding box center [645, 517] width 264 height 39
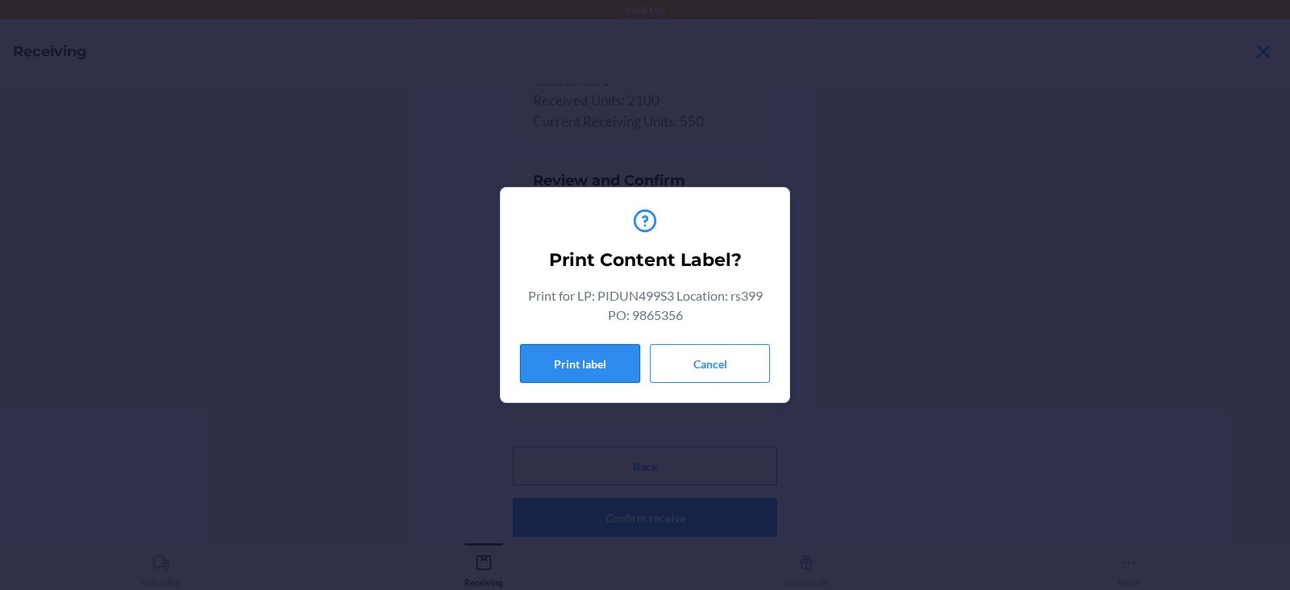
click at [572, 375] on button "Print label" at bounding box center [580, 363] width 120 height 39
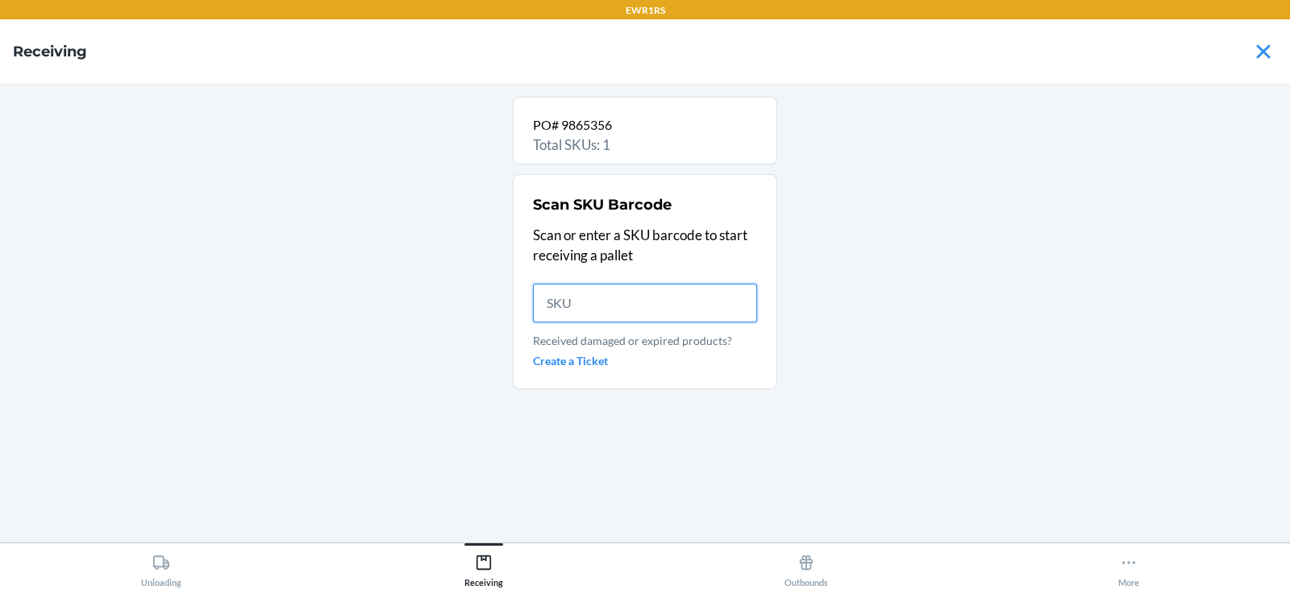
scroll to position [0, 0]
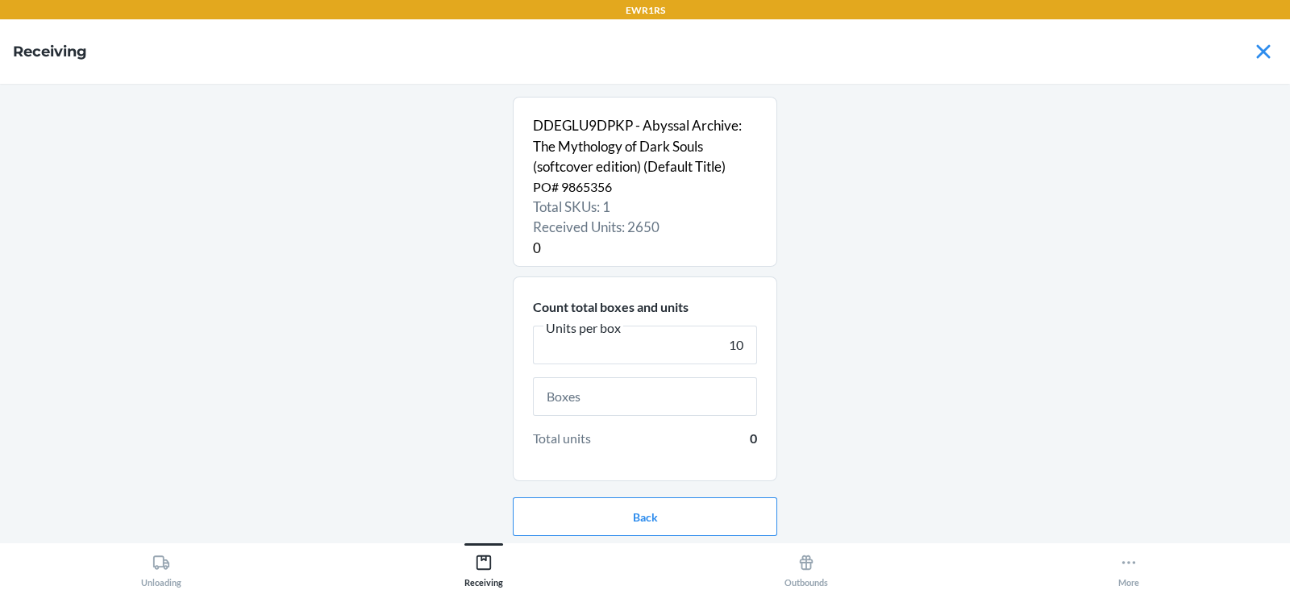
type input "10"
click at [643, 395] on input "text" at bounding box center [645, 396] width 224 height 39
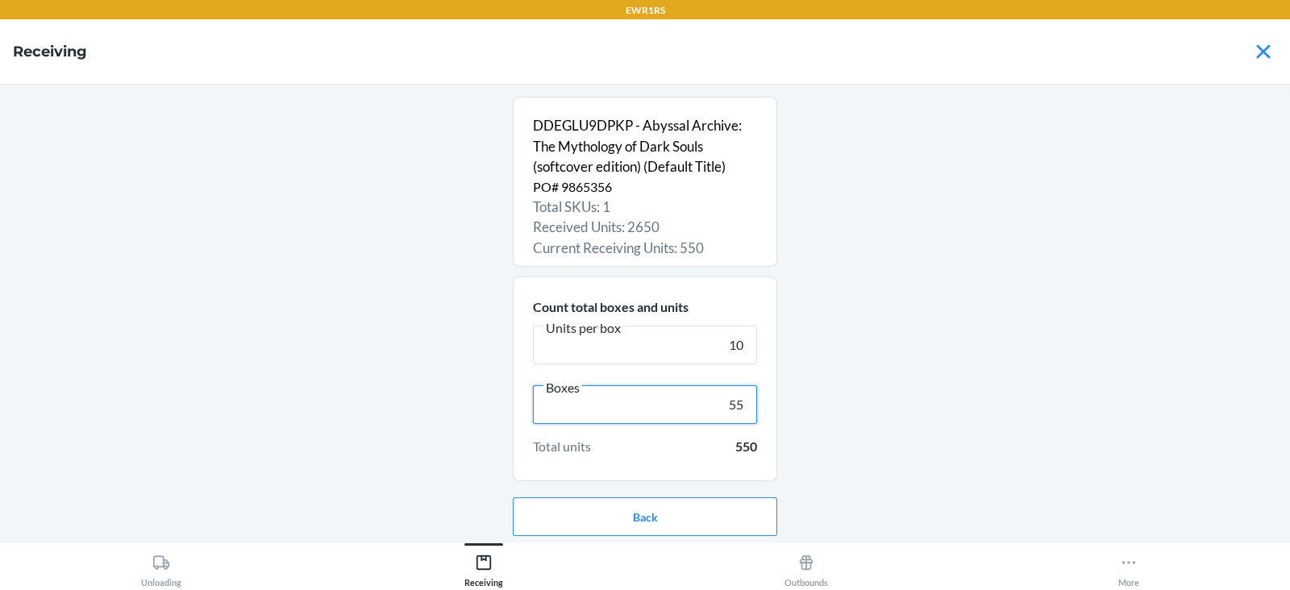
scroll to position [52, 0]
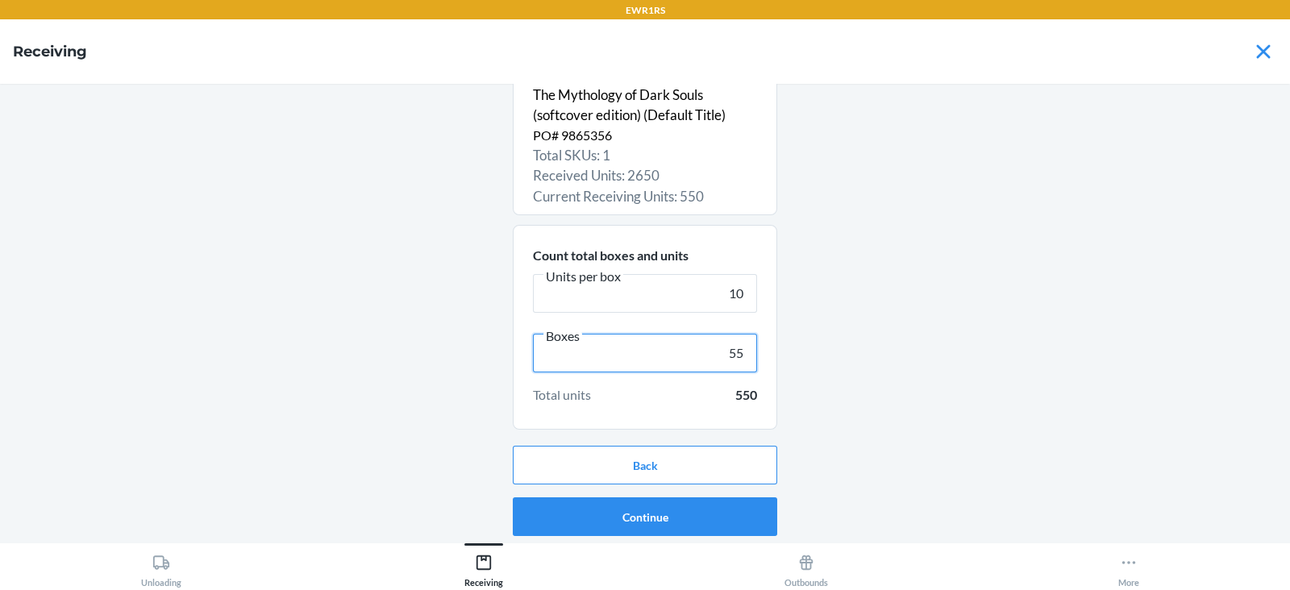
type input "55"
click at [697, 532] on button "Continue" at bounding box center [645, 516] width 264 height 39
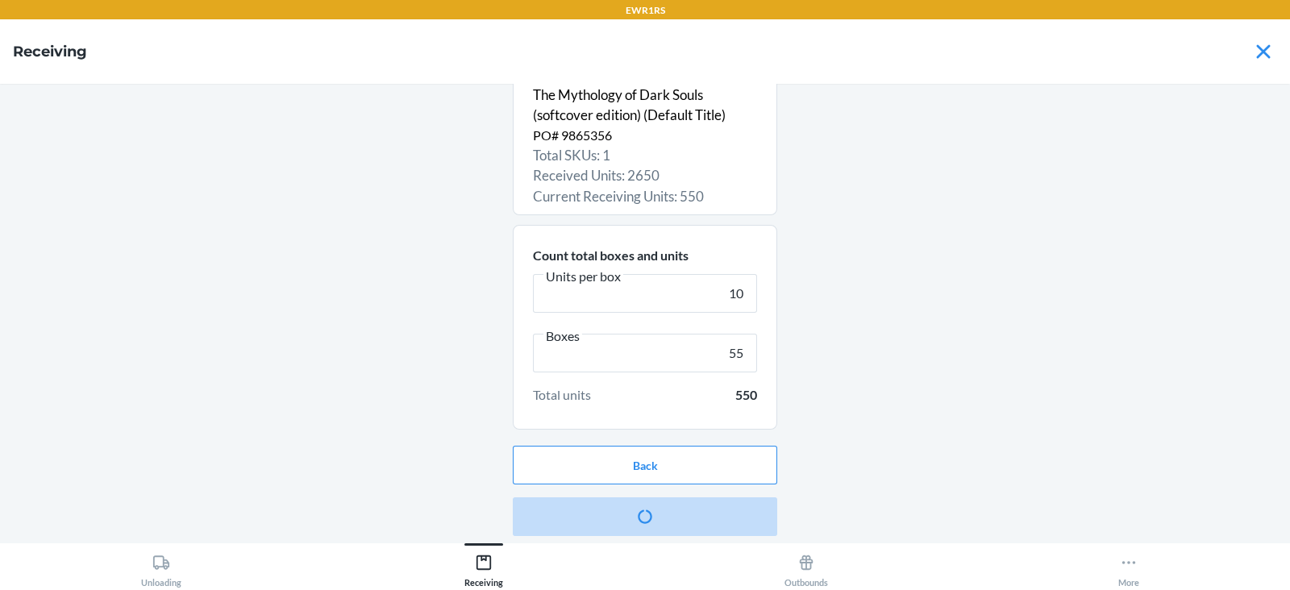
scroll to position [0, 0]
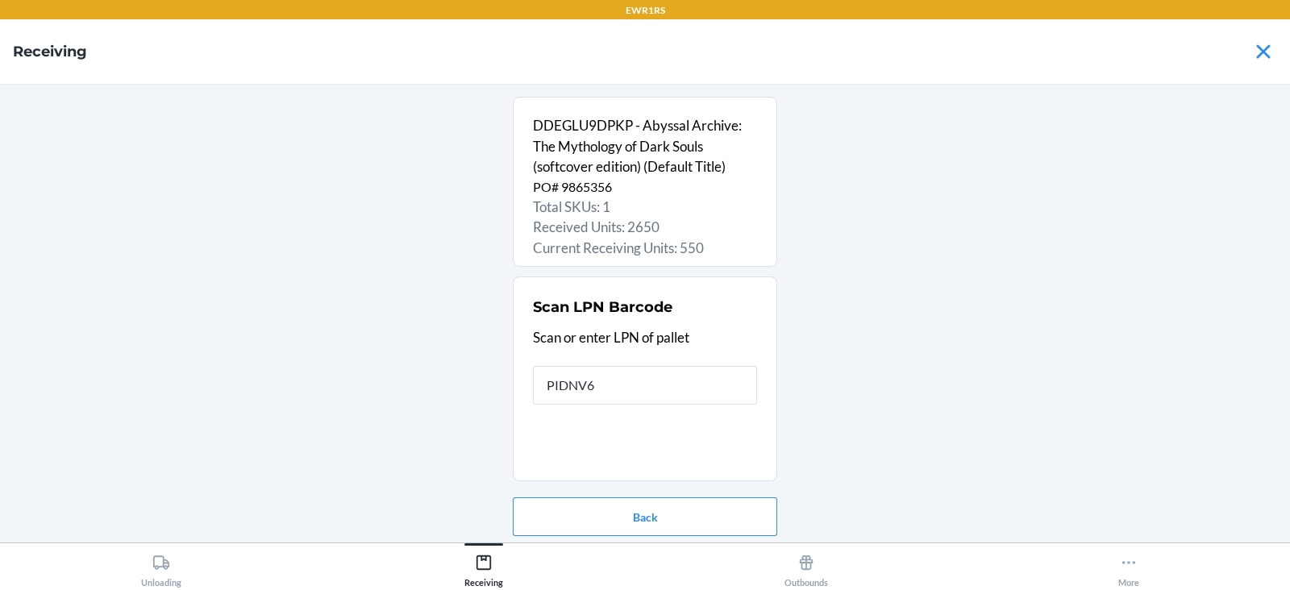
type input "PIDNV6E"
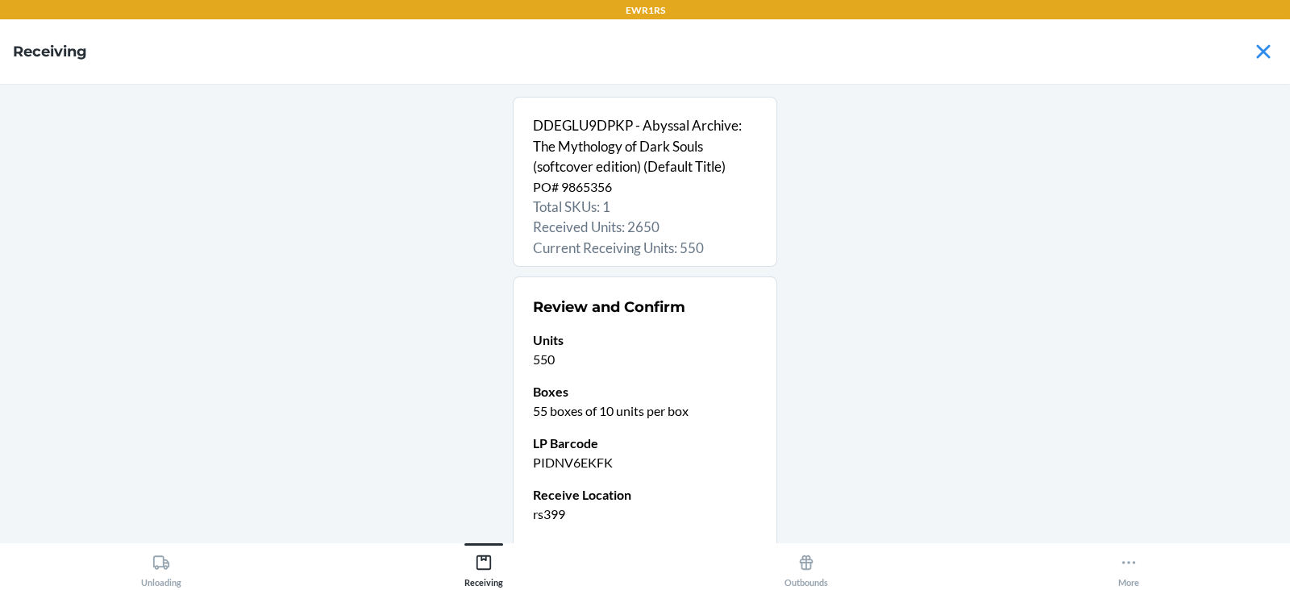
scroll to position [127, 0]
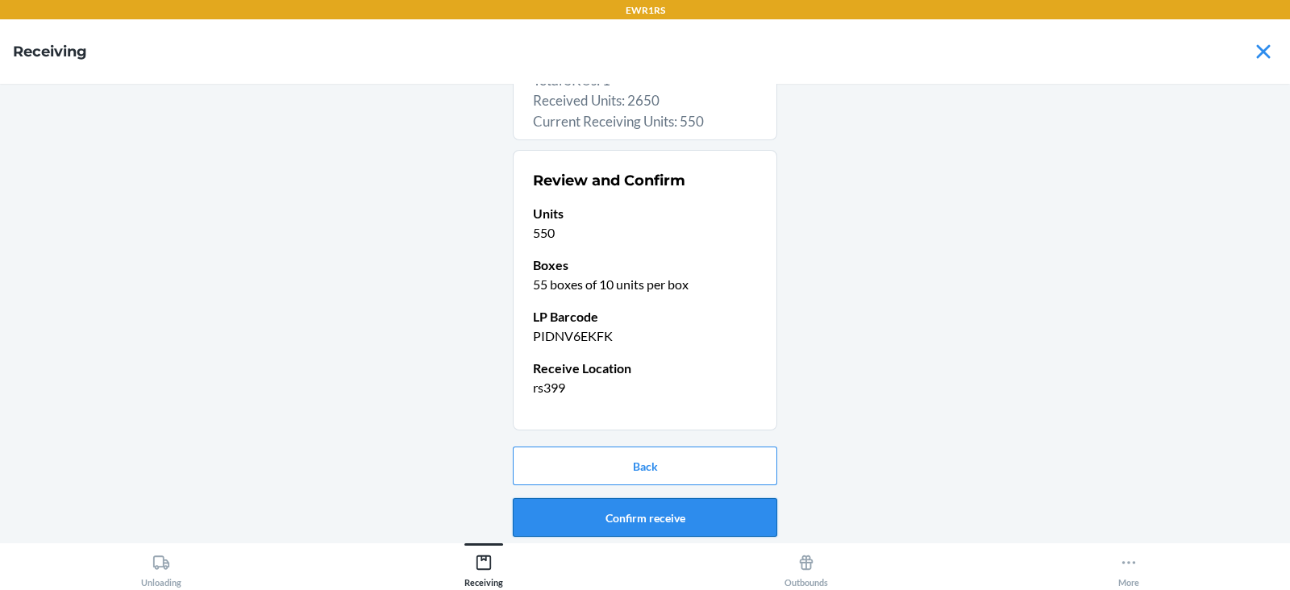
click at [688, 526] on button "Confirm receive" at bounding box center [645, 517] width 264 height 39
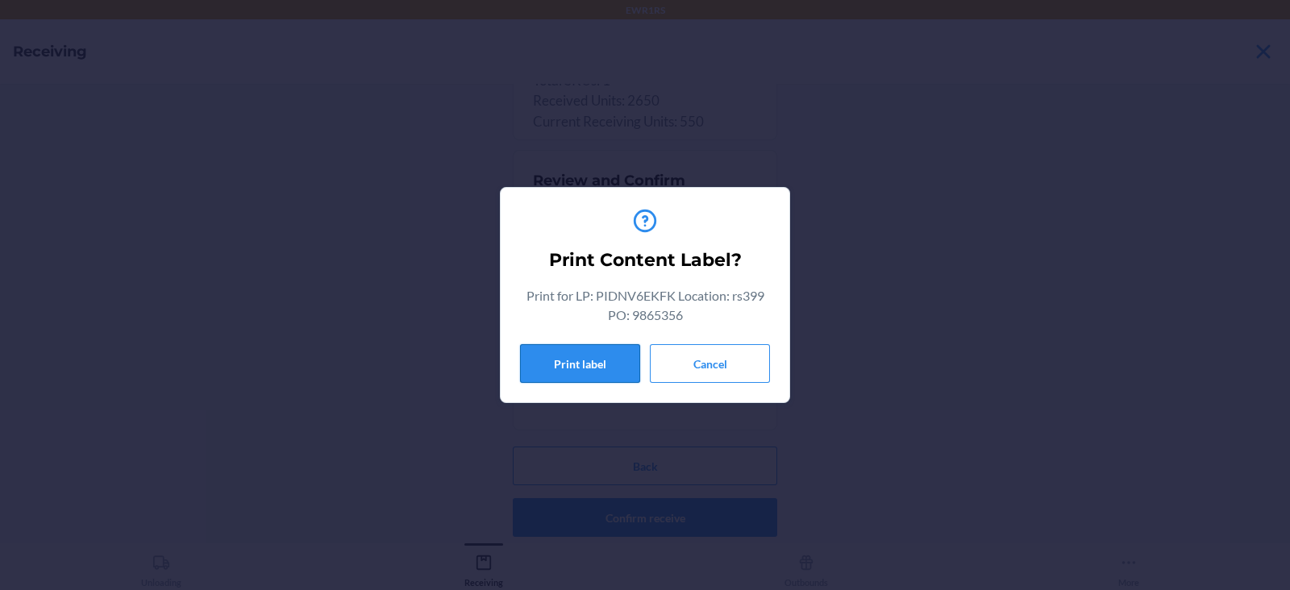
click at [580, 369] on button "Print label" at bounding box center [580, 363] width 120 height 39
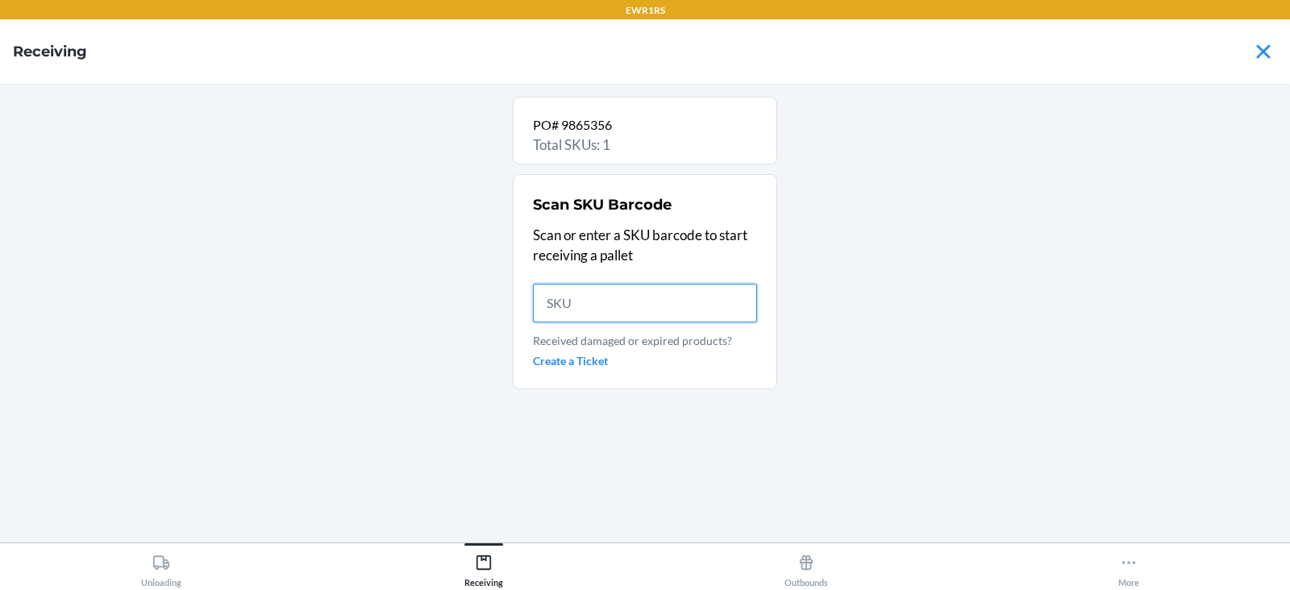
scroll to position [0, 0]
type input "DDEGLU9DPK"
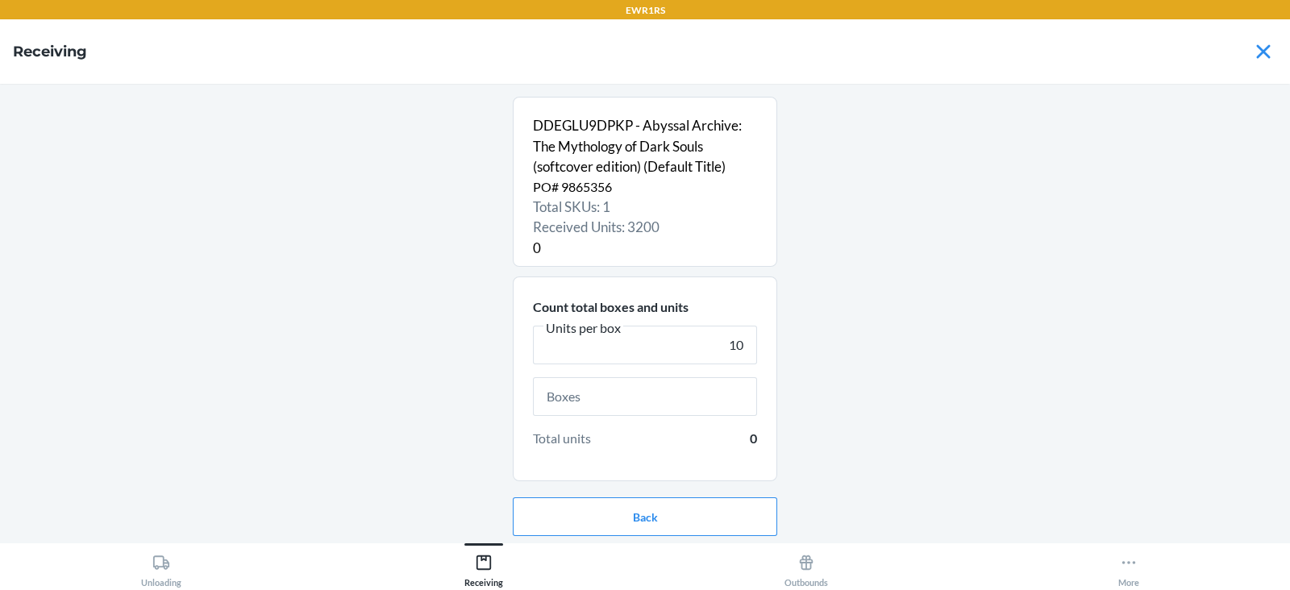
type input "10"
click at [685, 410] on input "text" at bounding box center [645, 396] width 224 height 39
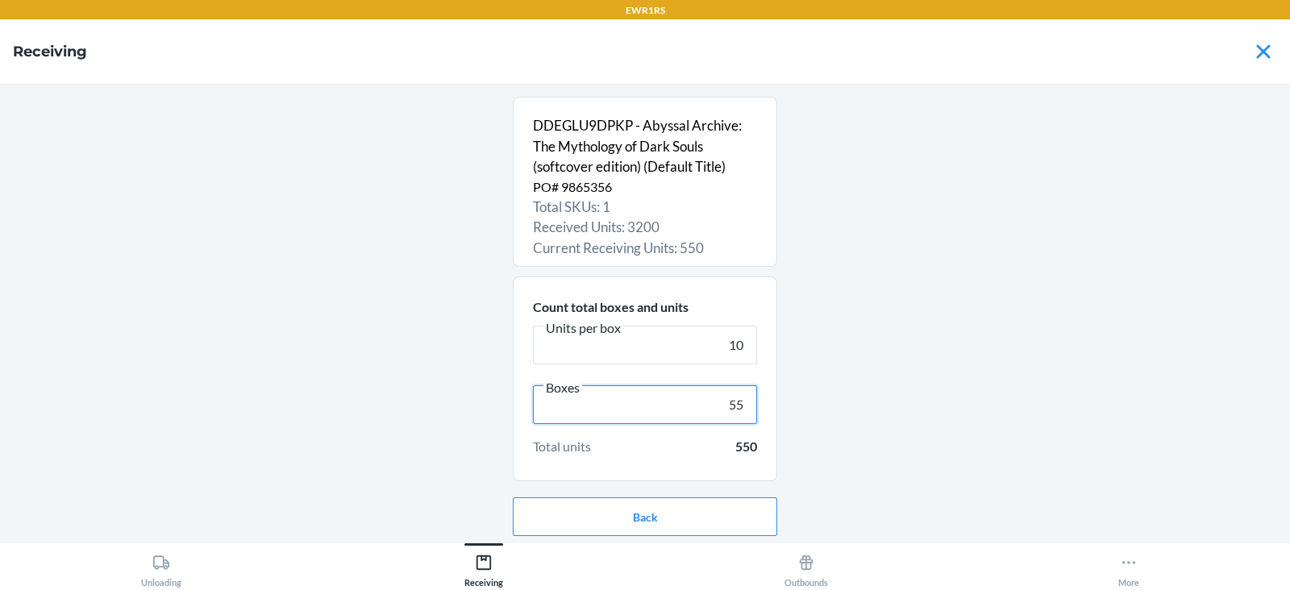
scroll to position [52, 0]
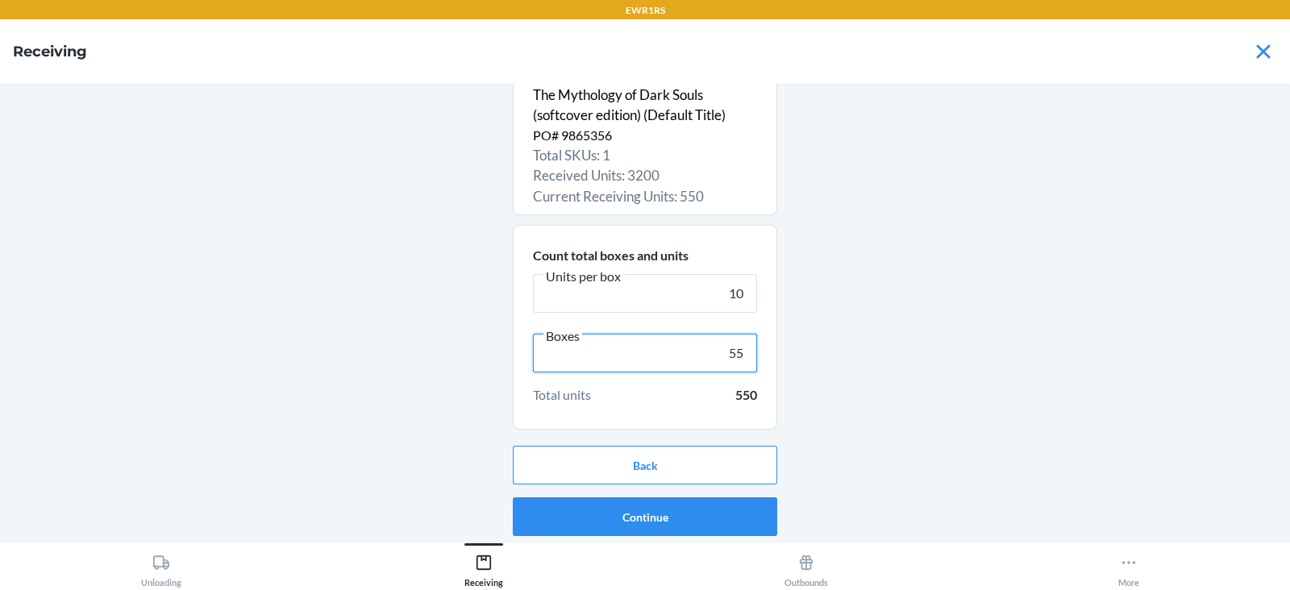
type input "55"
click at [713, 529] on button "Continue" at bounding box center [645, 516] width 264 height 39
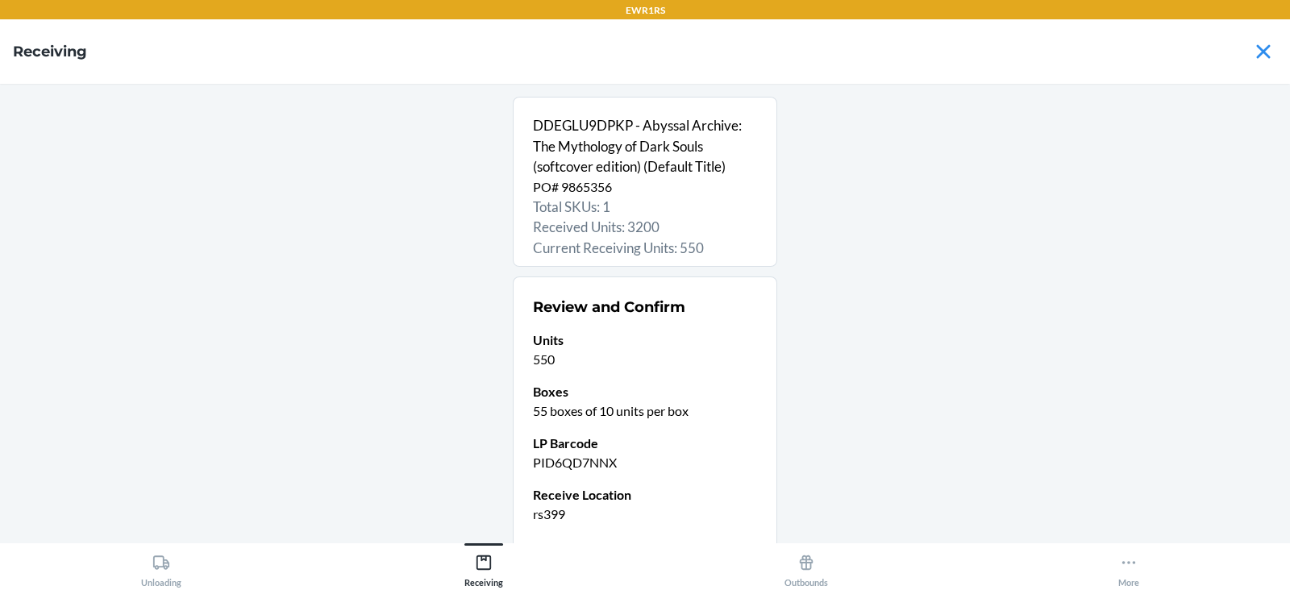
scroll to position [127, 0]
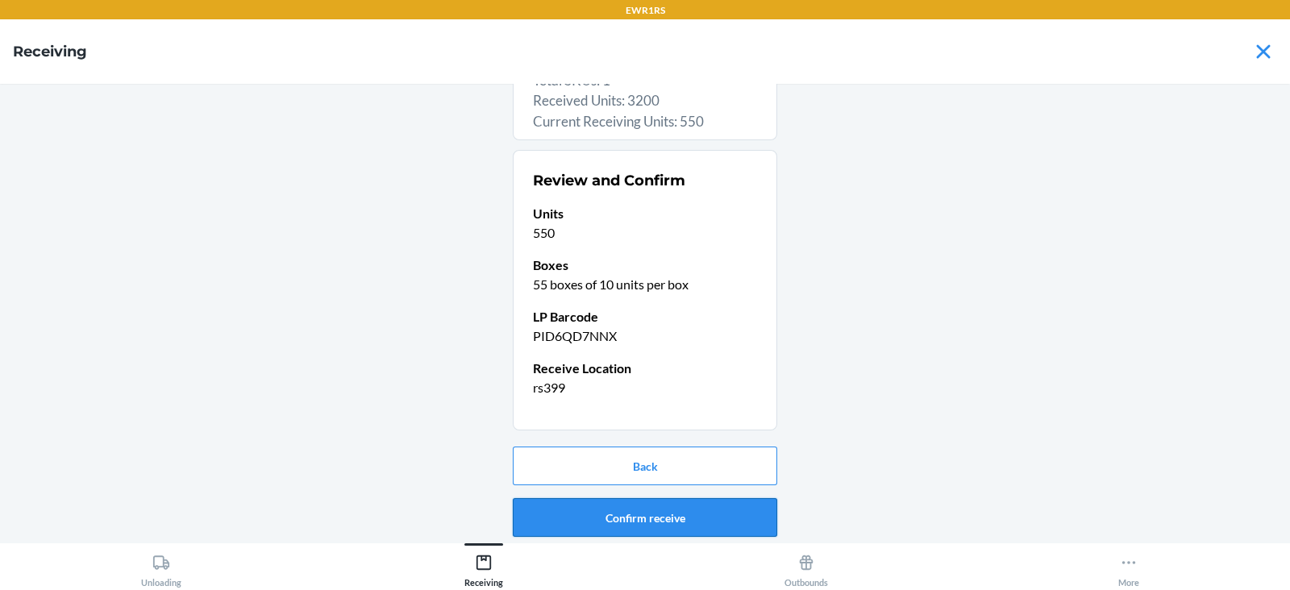
click at [678, 524] on button "Confirm receive" at bounding box center [645, 517] width 264 height 39
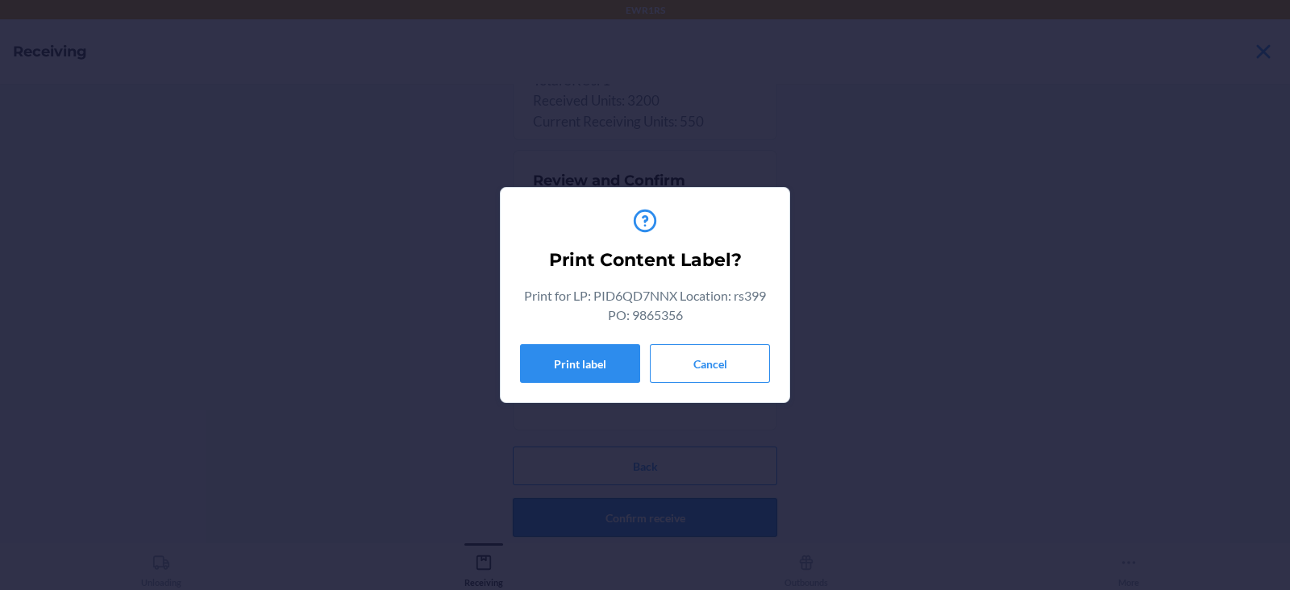
click at [597, 374] on button "Print label" at bounding box center [580, 363] width 120 height 39
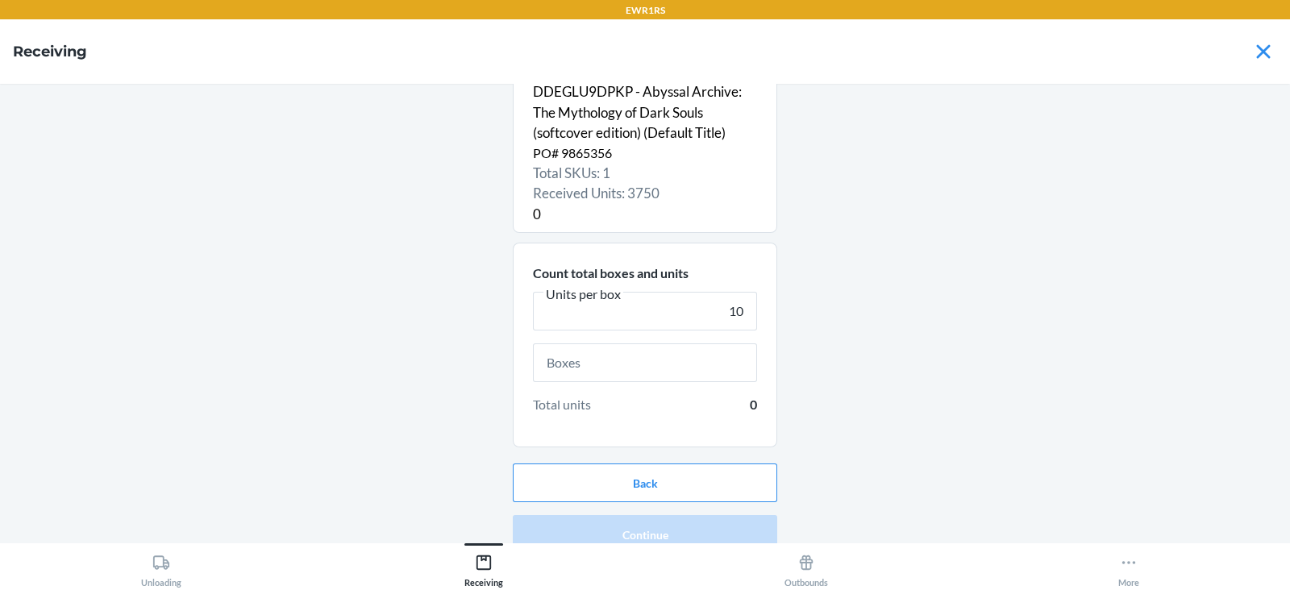
scroll to position [52, 0]
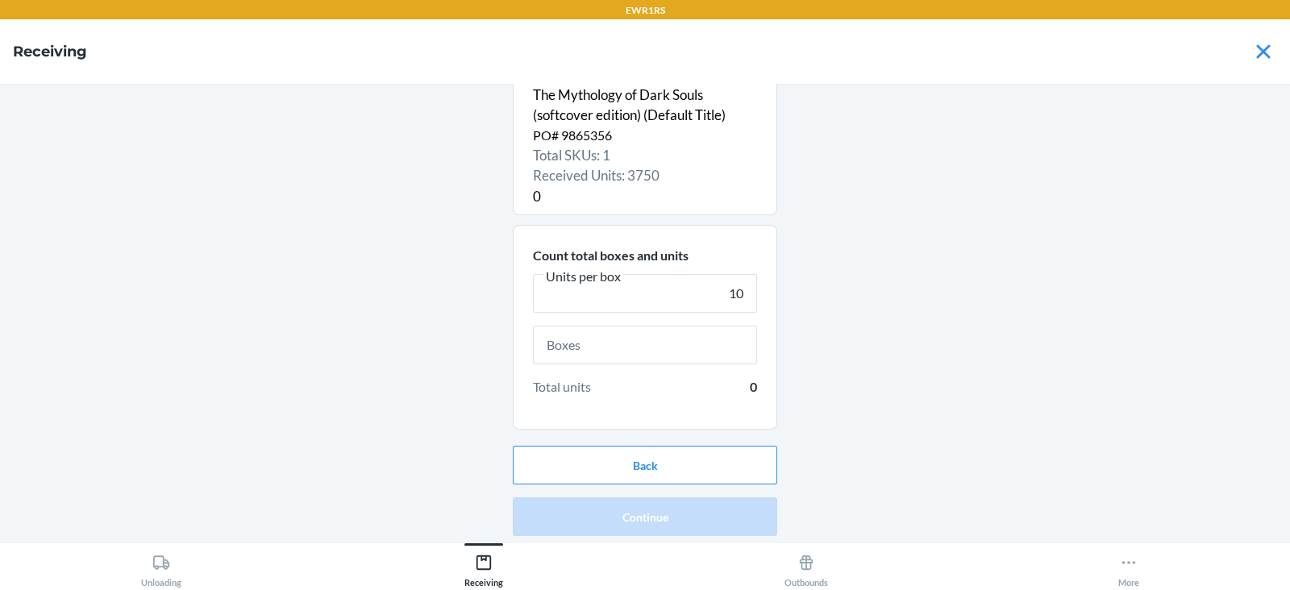
type input "10"
click at [659, 347] on input "text" at bounding box center [645, 345] width 224 height 39
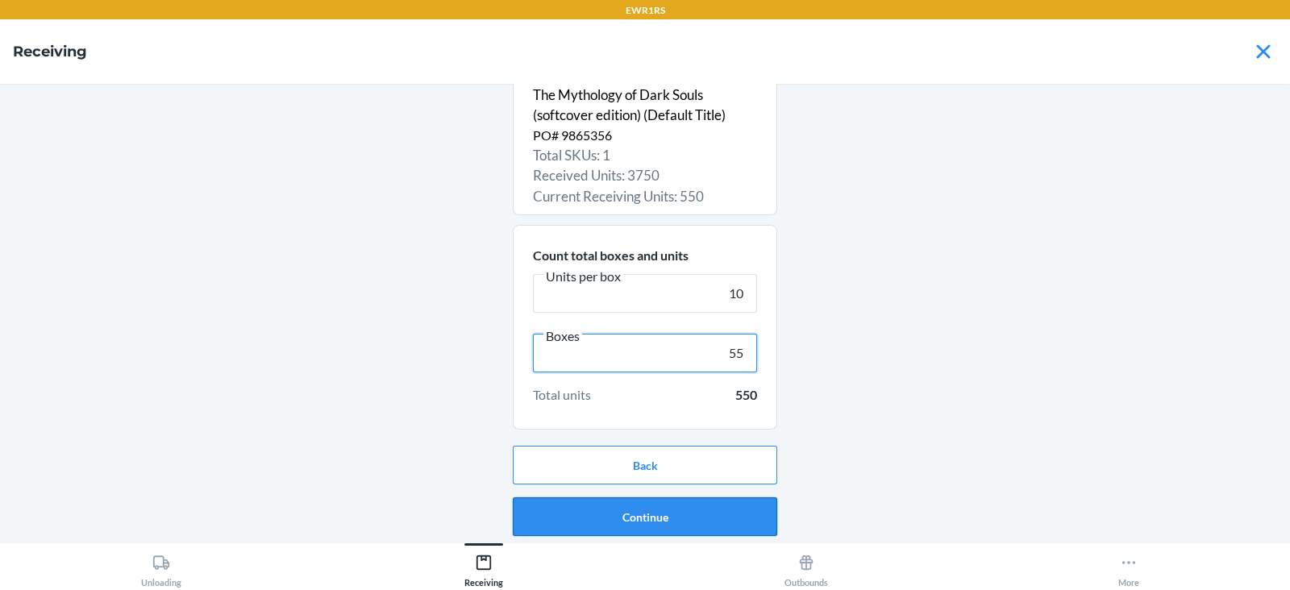
type input "55"
click at [704, 514] on button "Continue" at bounding box center [645, 516] width 264 height 39
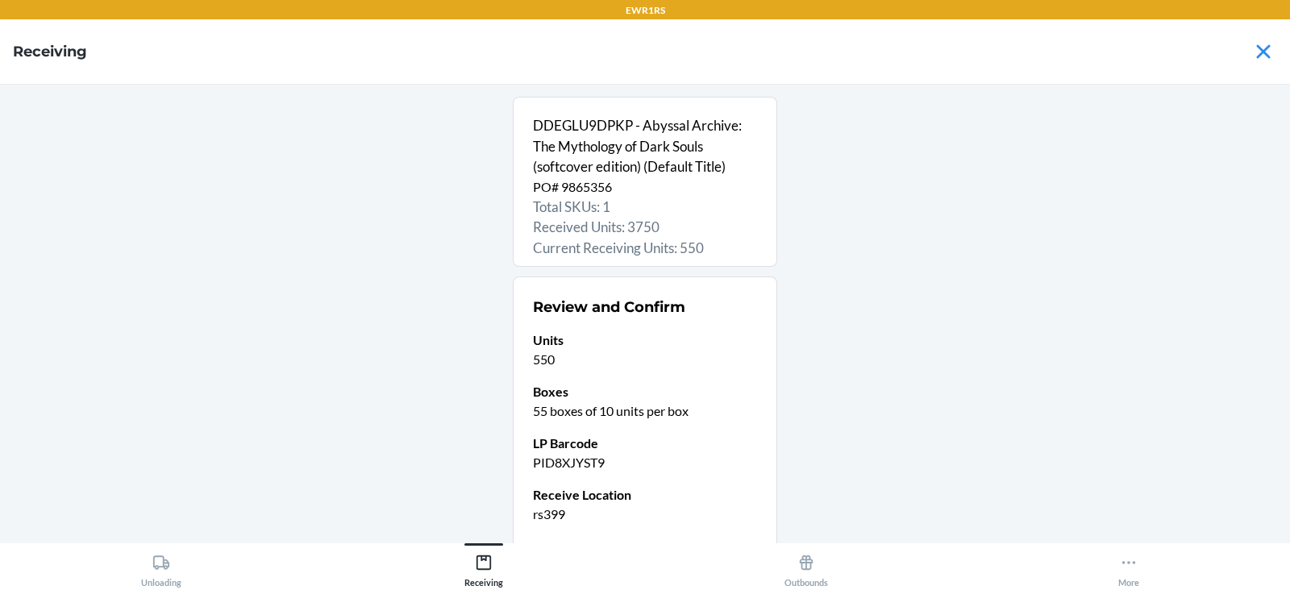
scroll to position [127, 0]
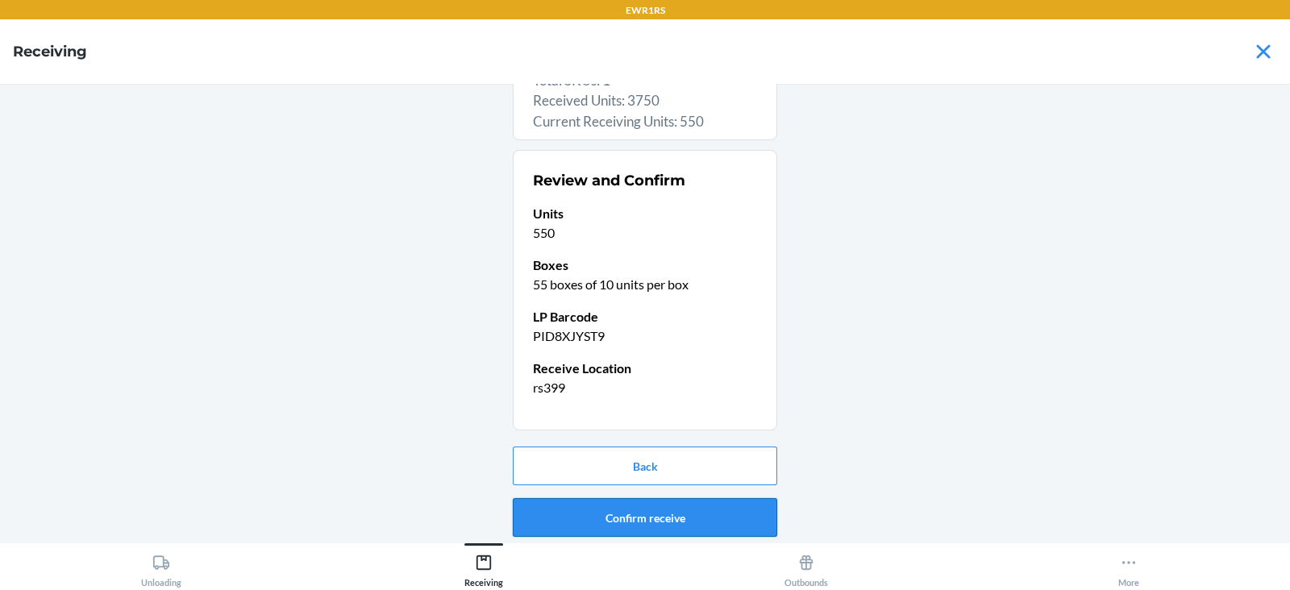
click at [675, 525] on button "Confirm receive" at bounding box center [645, 517] width 264 height 39
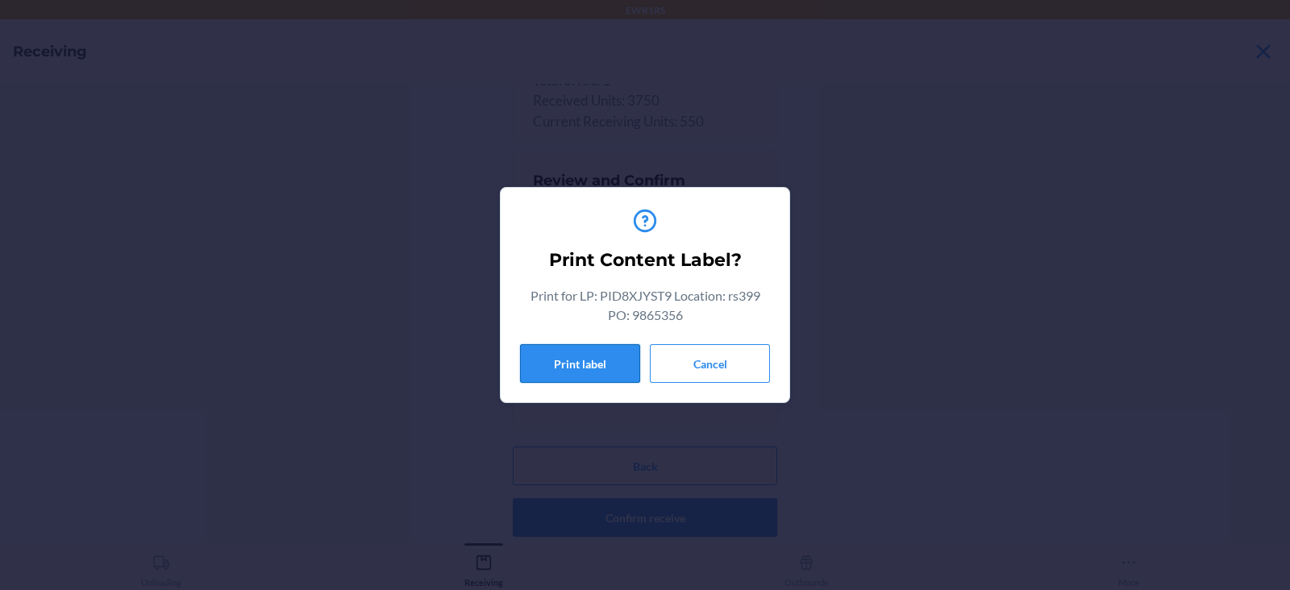
click at [567, 379] on button "Print label" at bounding box center [580, 363] width 120 height 39
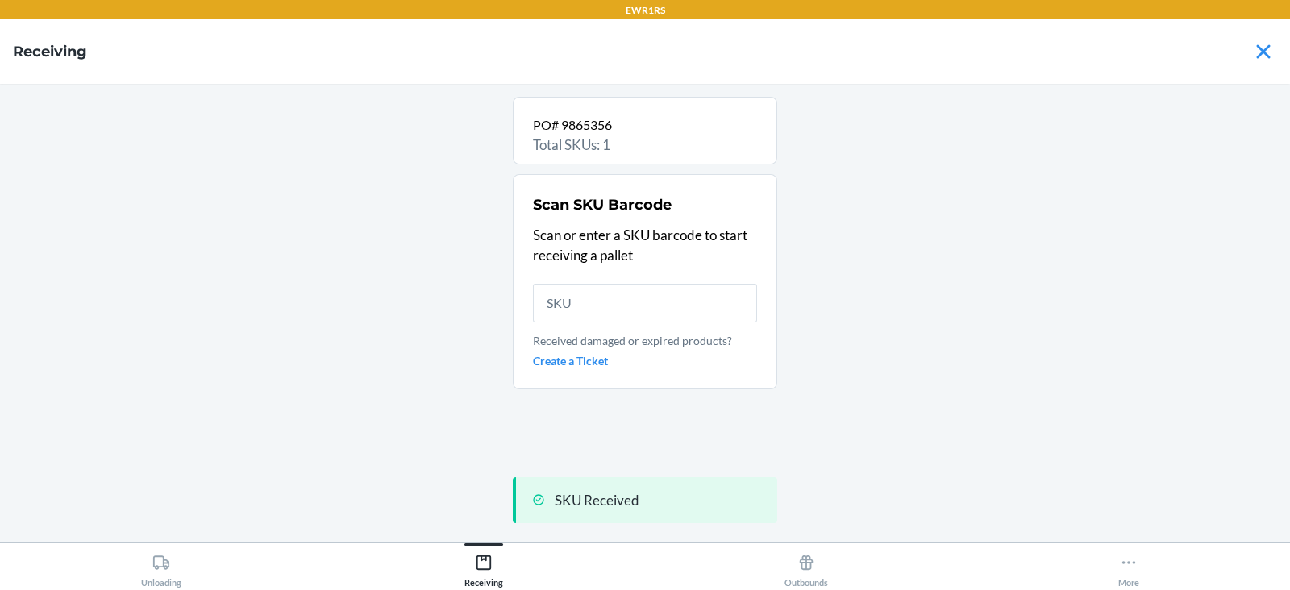
scroll to position [0, 0]
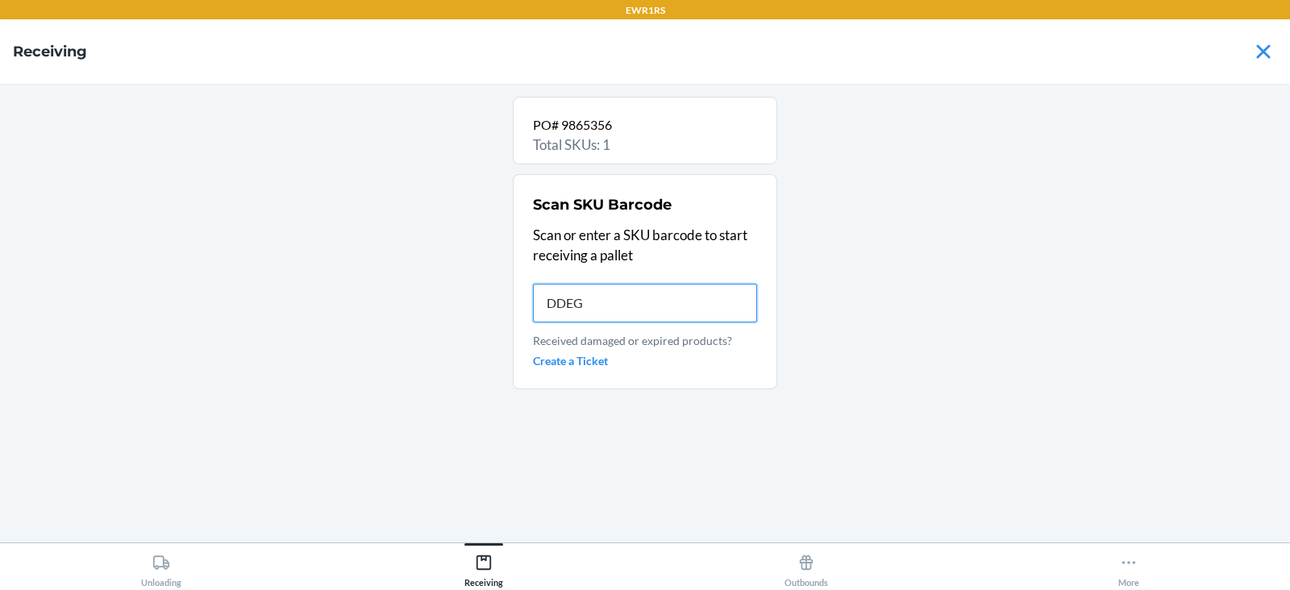
type input "DDEGL"
